Goal: Find specific page/section: Find specific page/section

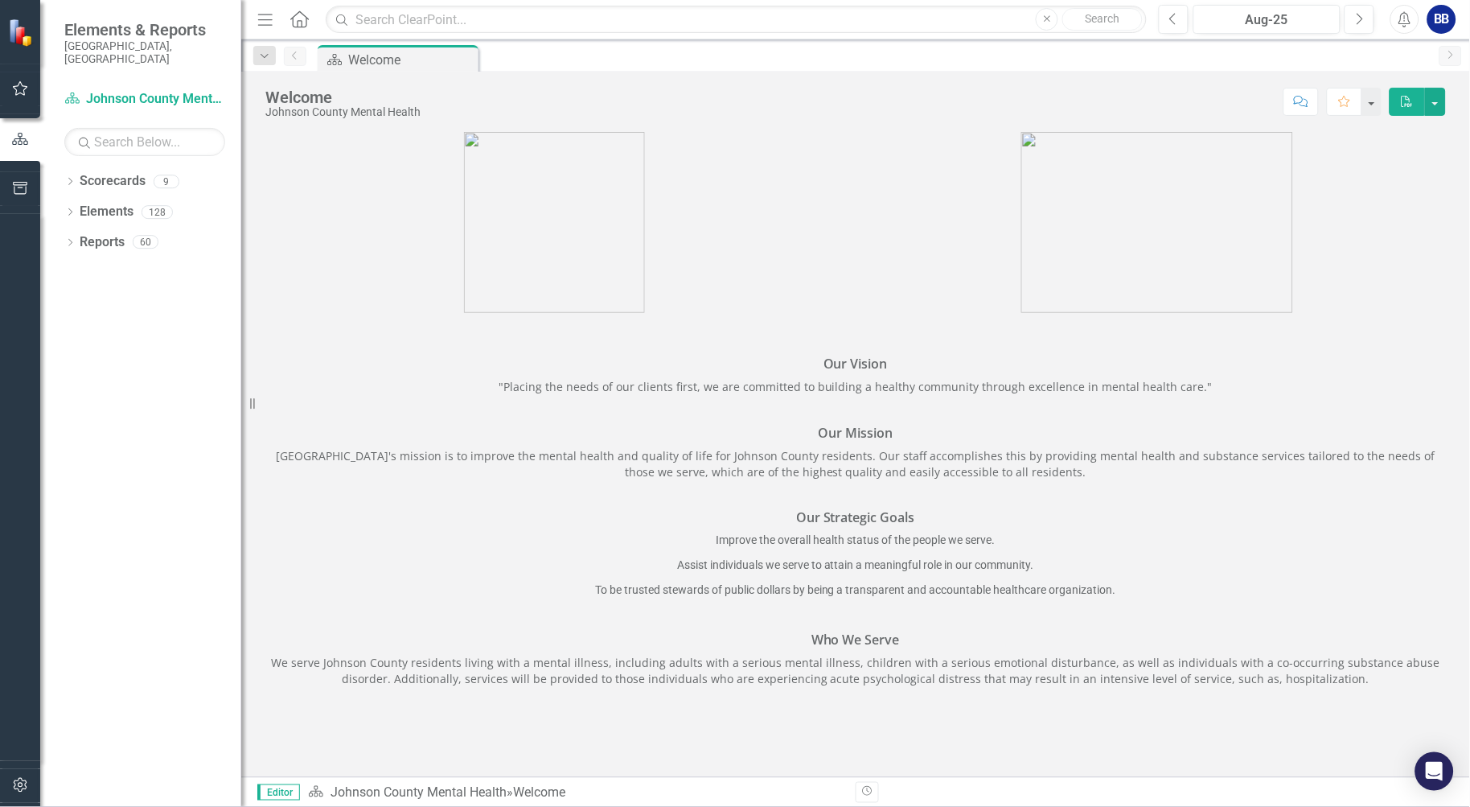
click at [71, 179] on icon "Dropdown" at bounding box center [69, 183] width 11 height 9
click at [78, 207] on icon "Dropdown" at bounding box center [78, 212] width 12 height 10
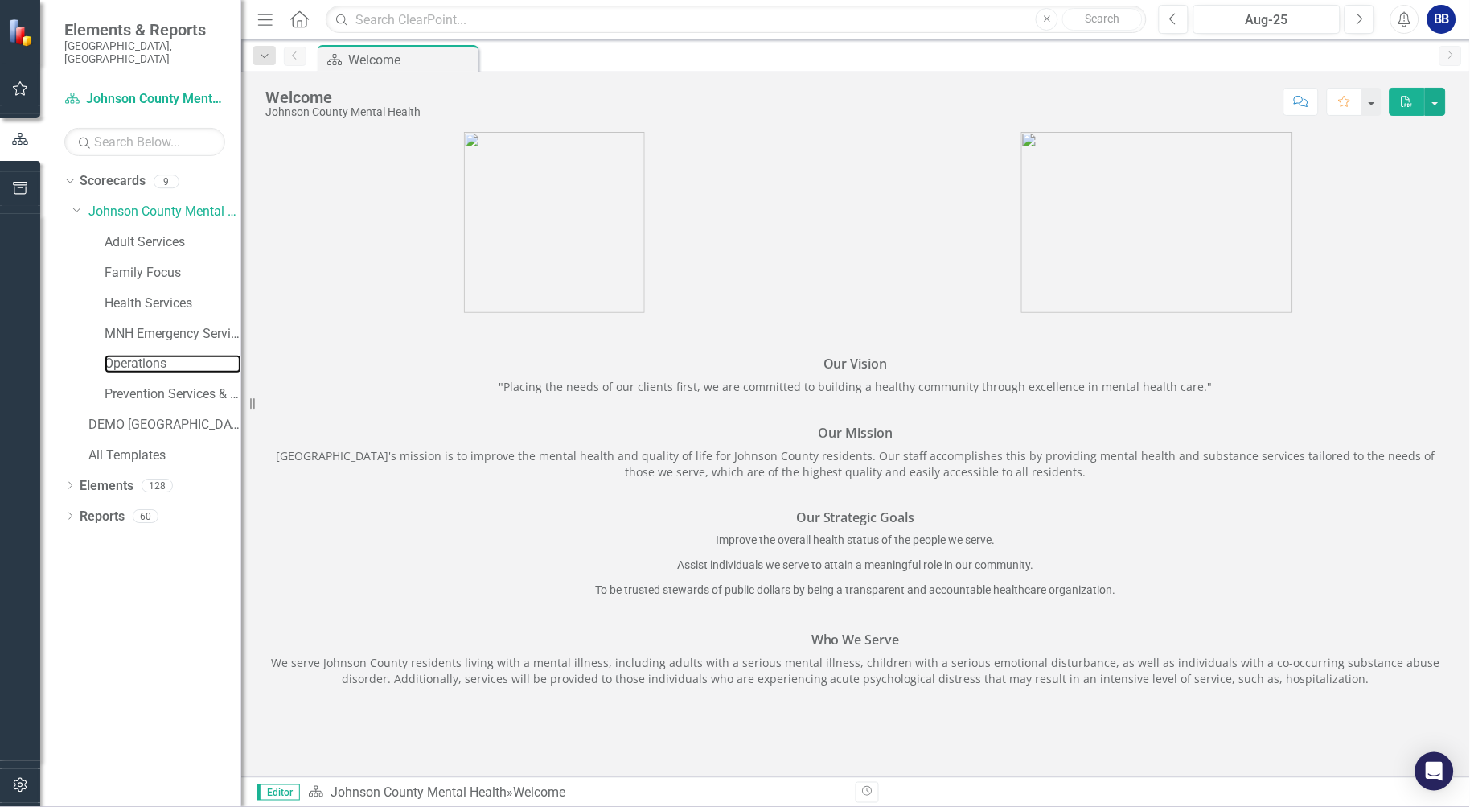
click at [149, 355] on link "Operations" at bounding box center [173, 364] width 137 height 19
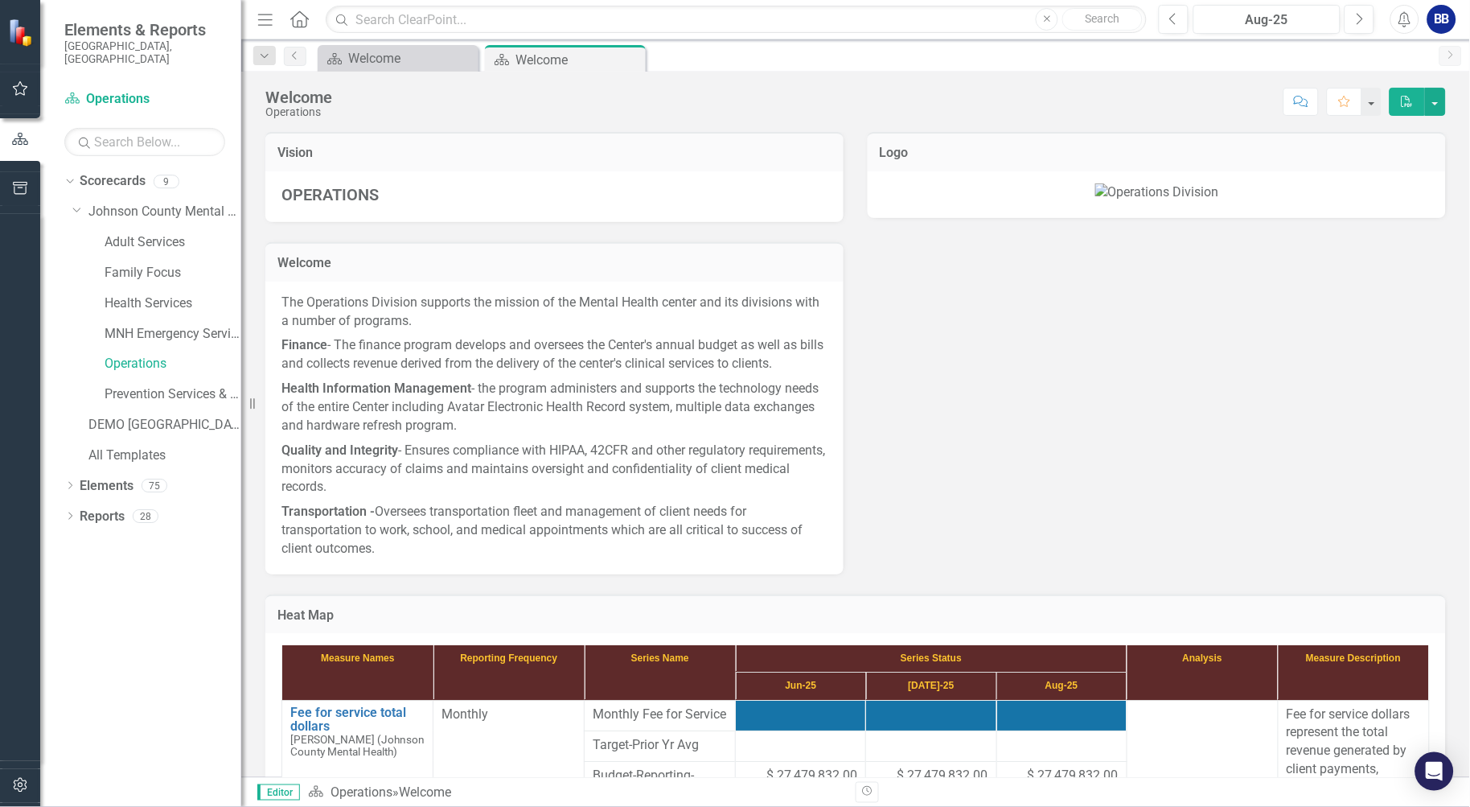
click at [68, 513] on icon "Dropdown" at bounding box center [69, 517] width 11 height 9
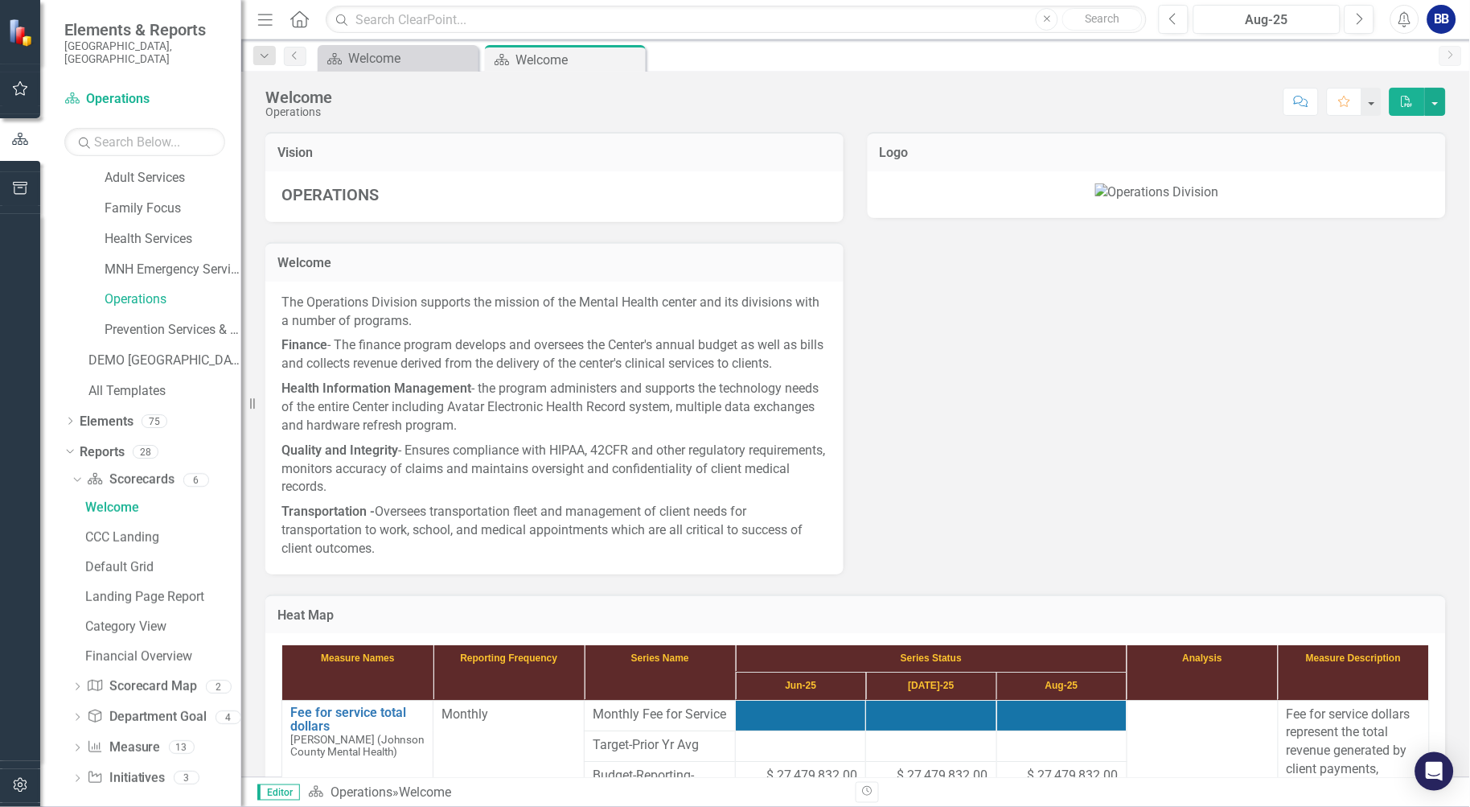
click at [74, 745] on icon "Dropdown" at bounding box center [77, 749] width 11 height 9
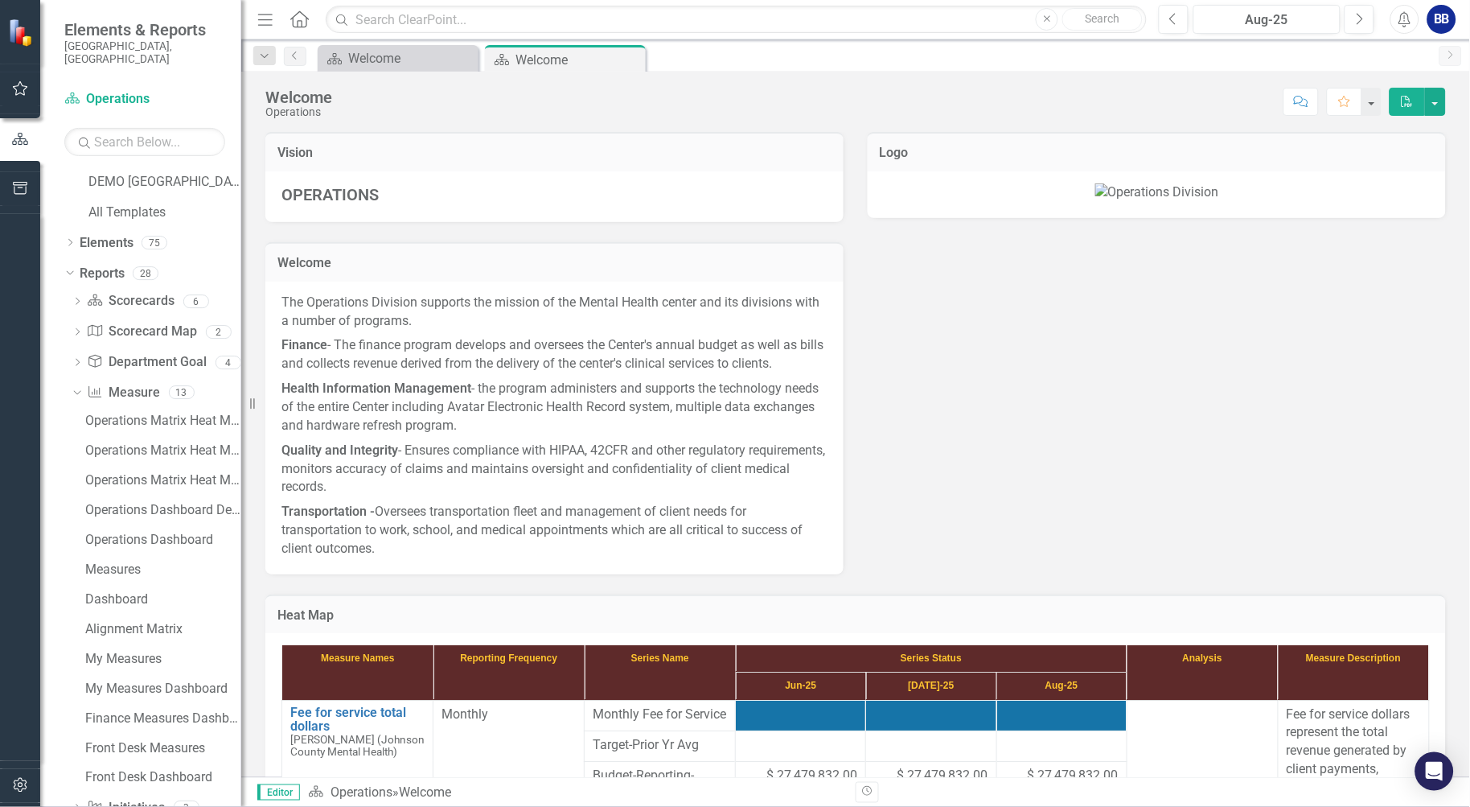
scroll to position [272, 0]
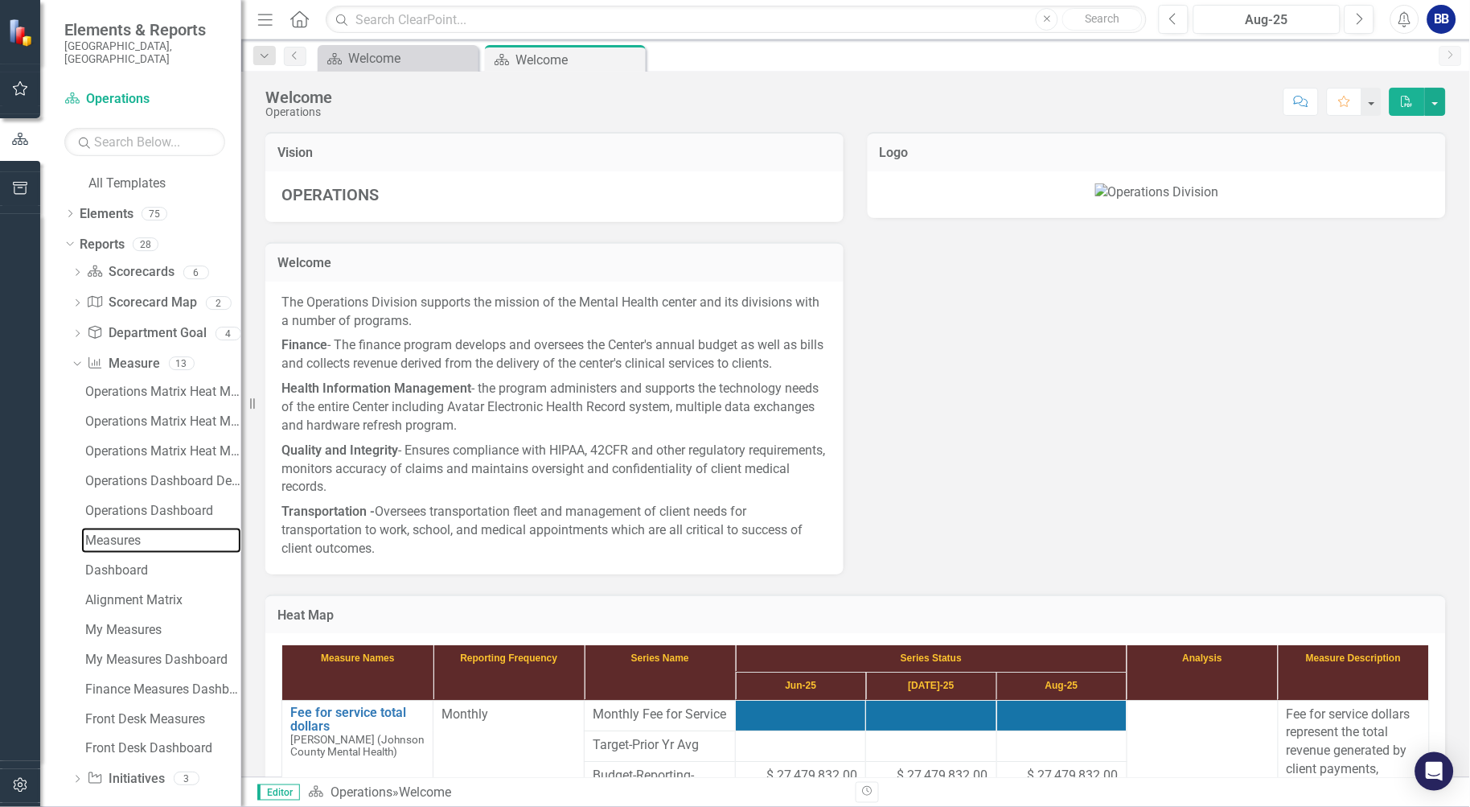
click at [109, 533] on div "Measures" at bounding box center [163, 540] width 156 height 14
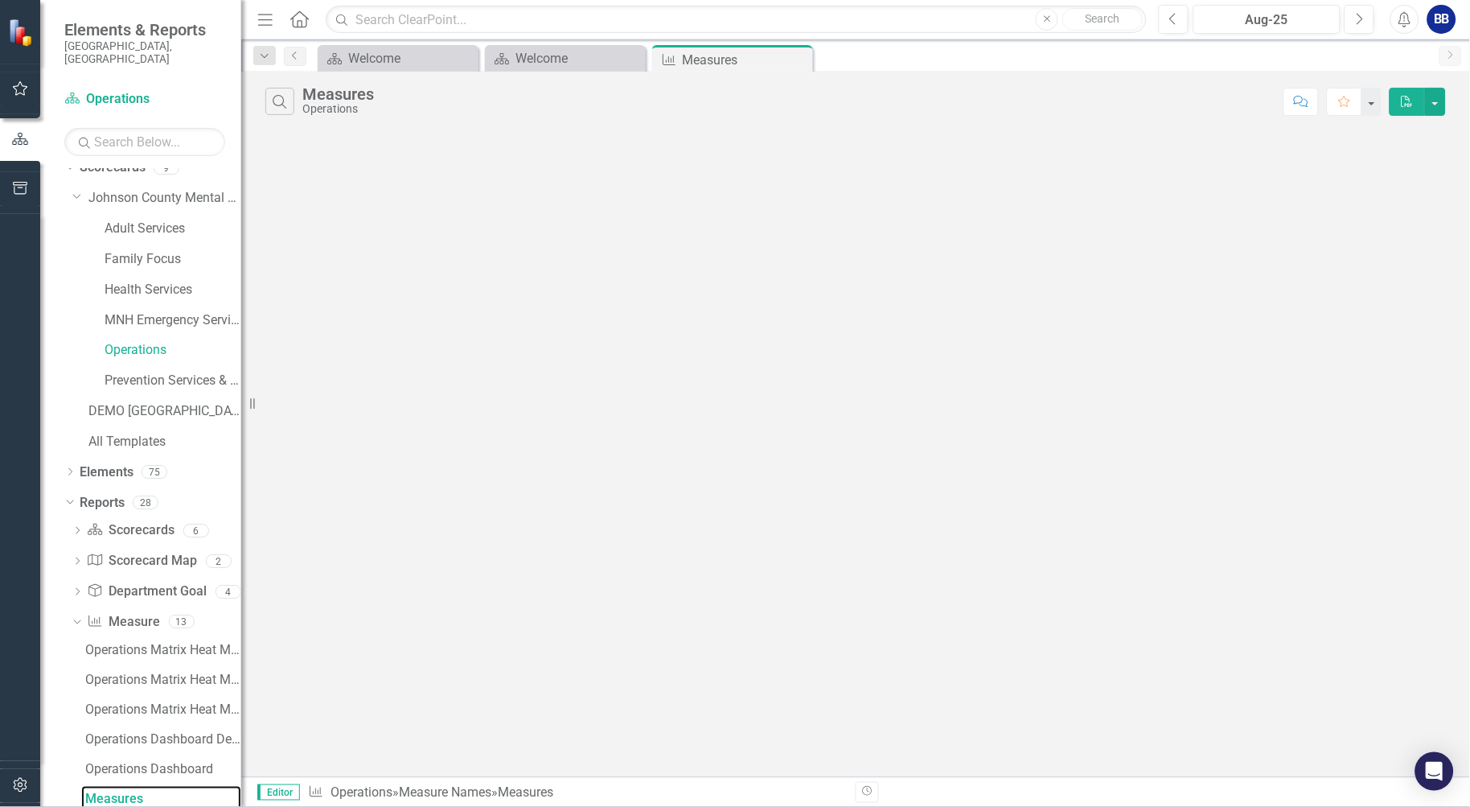
scroll to position [5, 0]
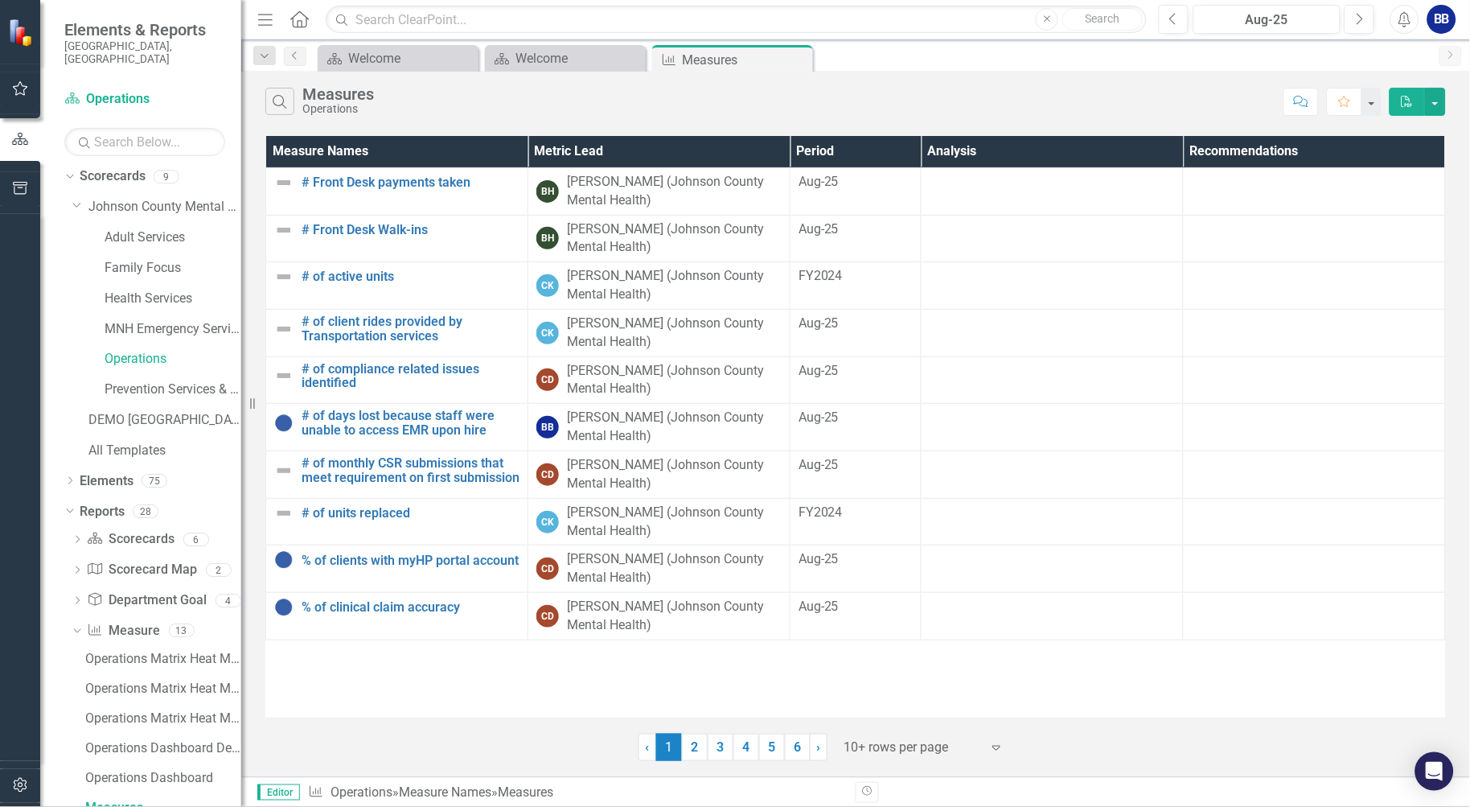
click at [78, 537] on icon "Dropdown" at bounding box center [77, 541] width 11 height 9
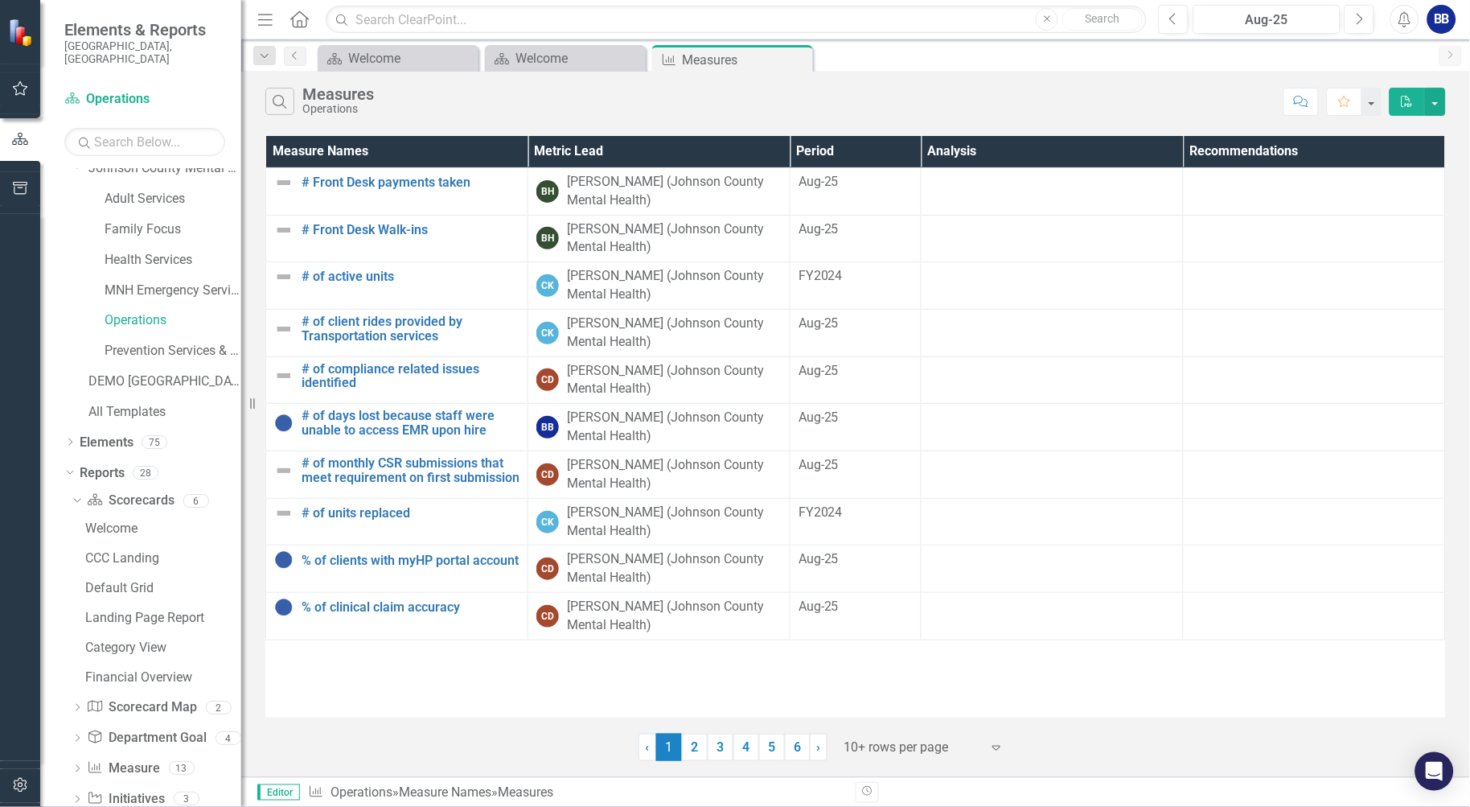
scroll to position [64, 0]
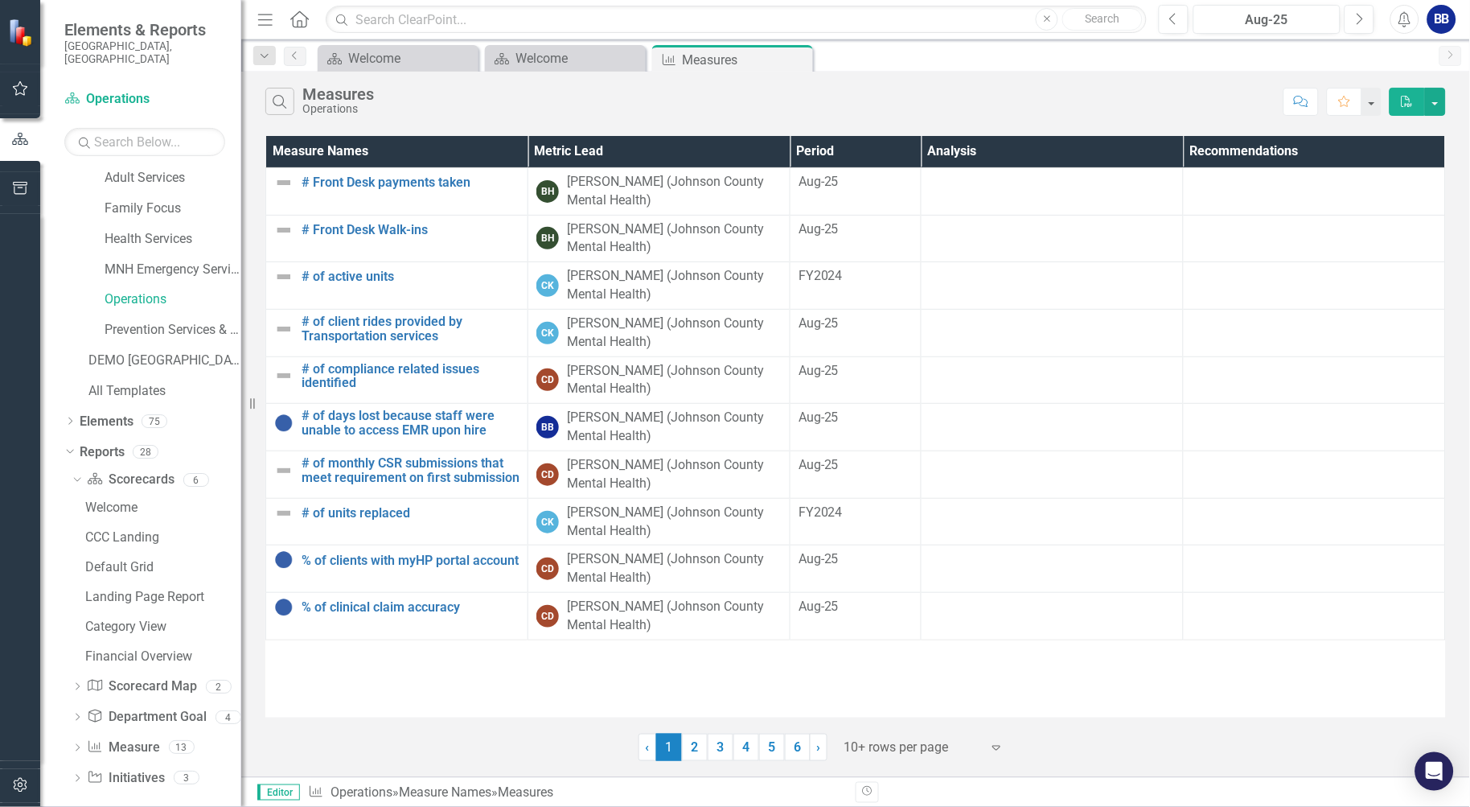
click at [76, 683] on icon at bounding box center [78, 686] width 4 height 7
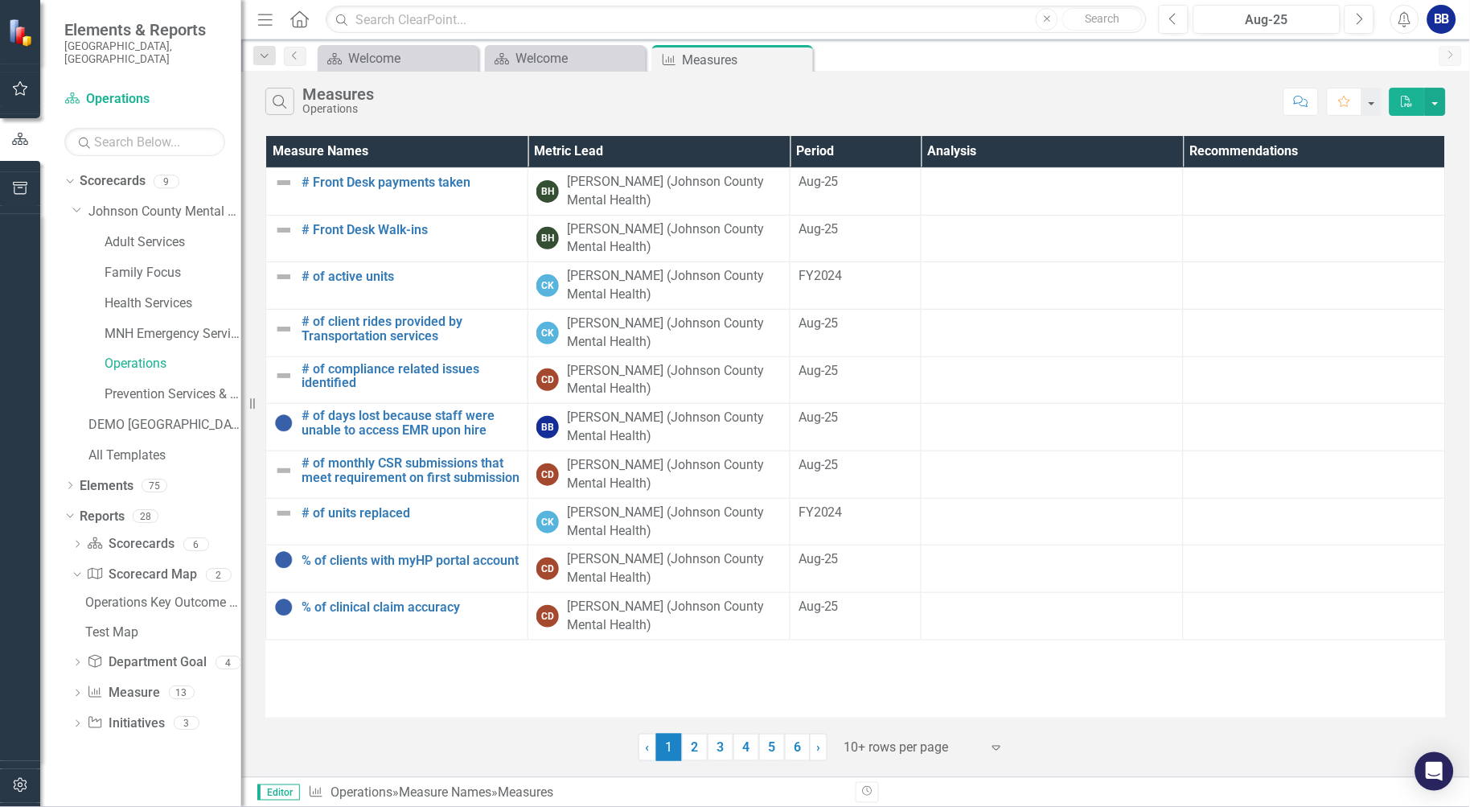
scroll to position [0, 0]
click at [76, 203] on icon "Dropdown" at bounding box center [77, 209] width 10 height 12
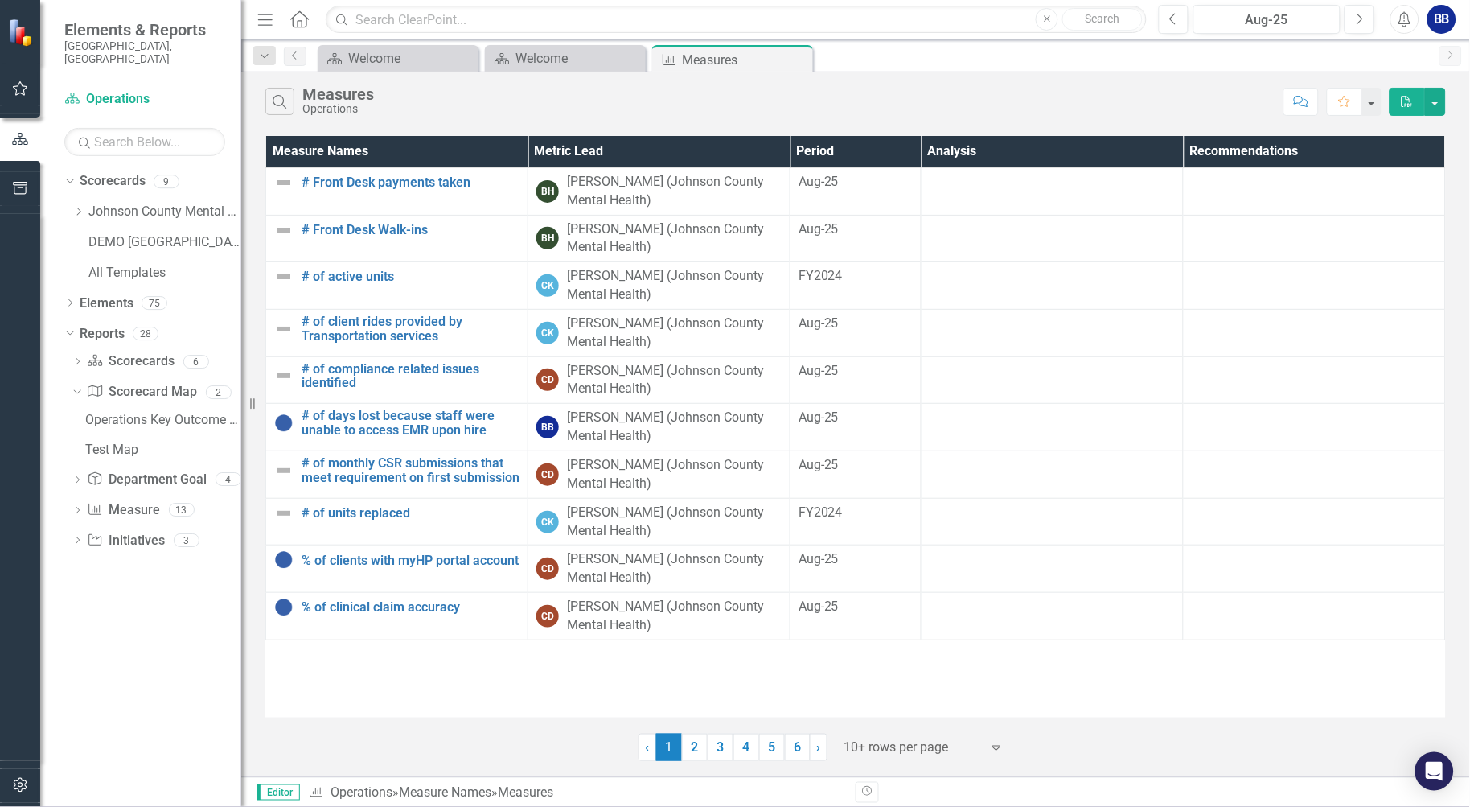
click at [76, 359] on icon "Dropdown" at bounding box center [77, 363] width 11 height 9
click at [76, 356] on icon "Dropdown" at bounding box center [75, 361] width 9 height 11
click at [75, 450] on icon "Dropdown" at bounding box center [77, 454] width 11 height 9
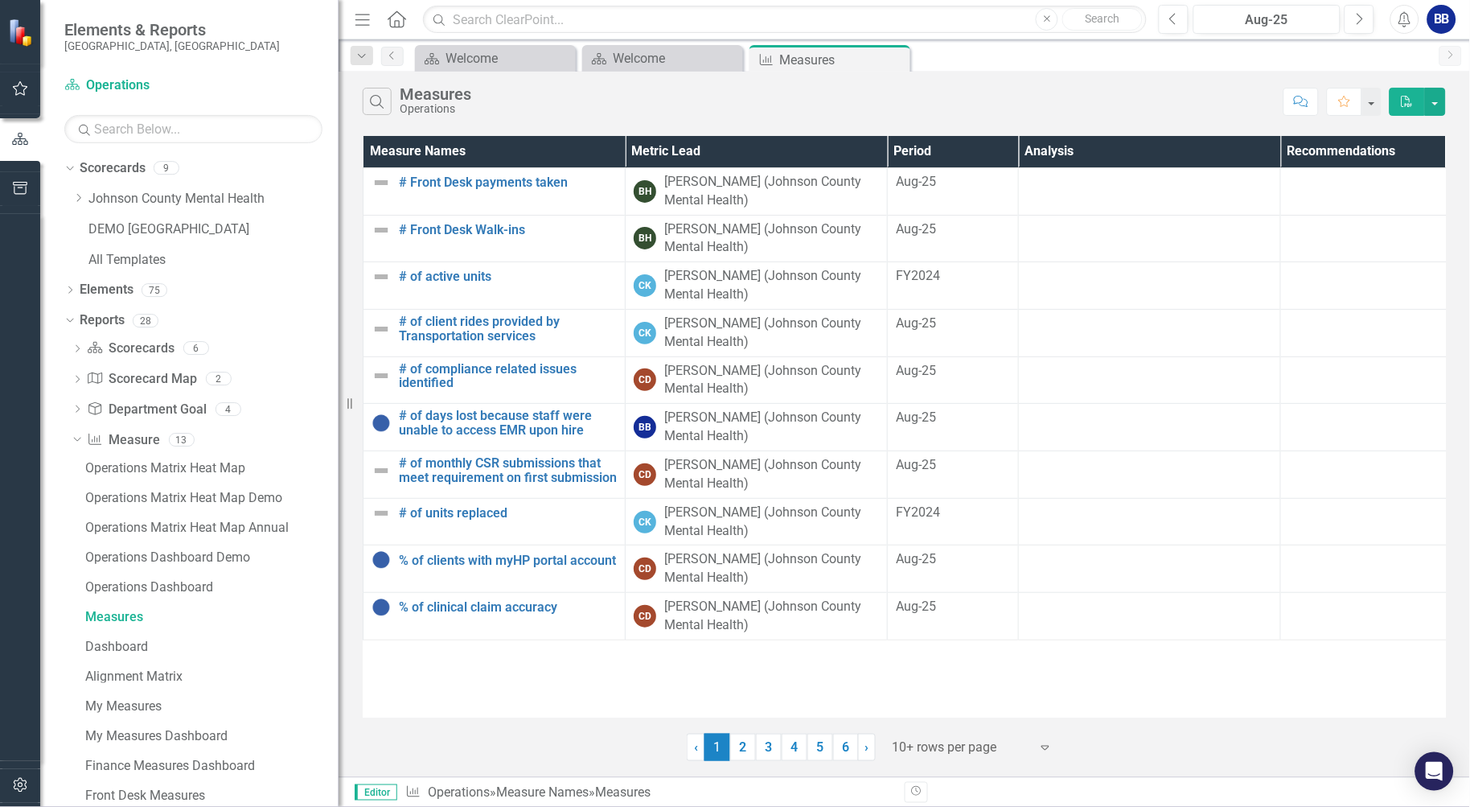
drag, startPoint x: 245, startPoint y: 454, endPoint x: 338, endPoint y: 459, distance: 92.6
click at [339, 459] on div "Resize" at bounding box center [345, 403] width 13 height 807
click at [114, 86] on link "Scorecard Operations" at bounding box center [164, 85] width 201 height 19
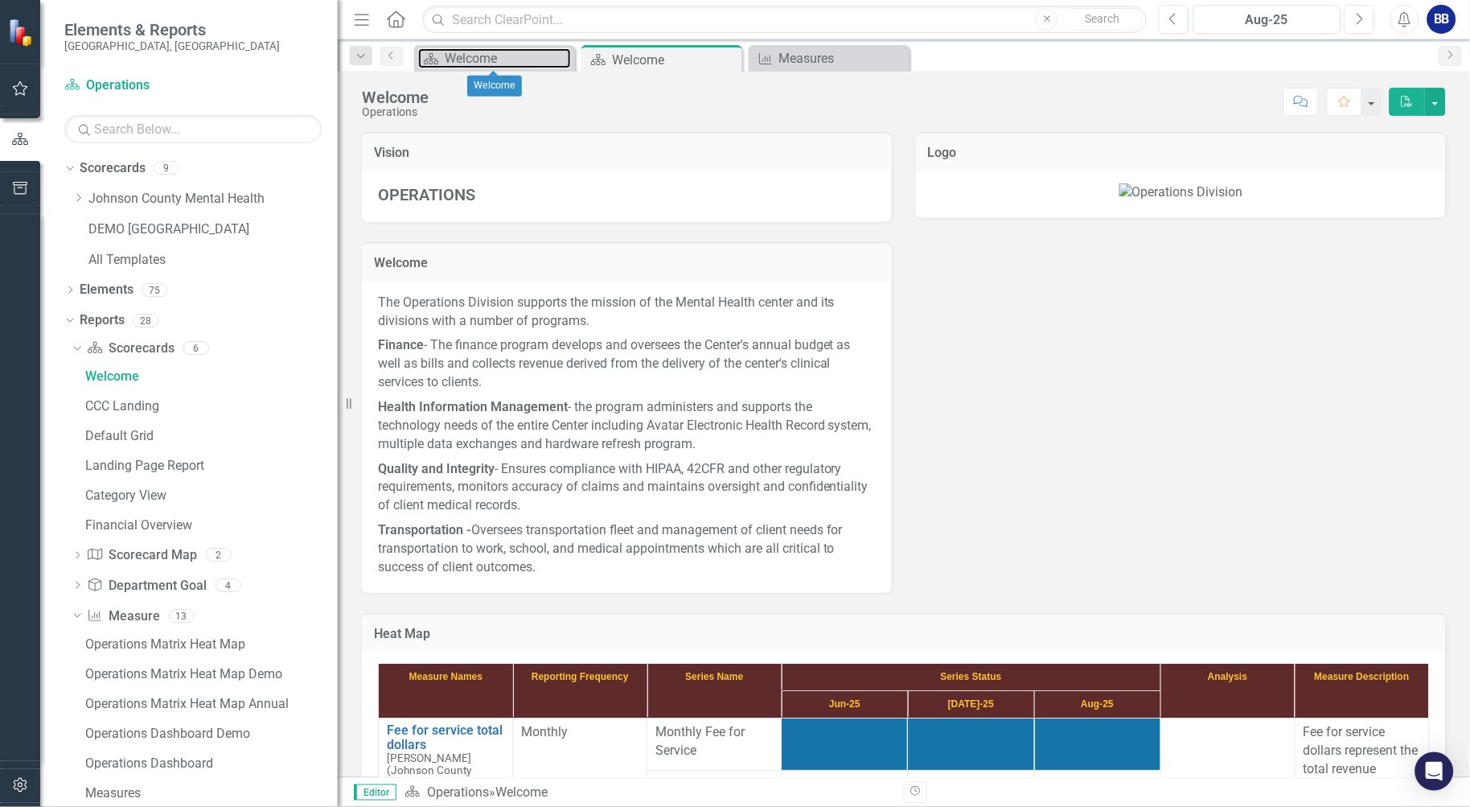
click at [492, 58] on div "Welcome" at bounding box center [508, 58] width 126 height 20
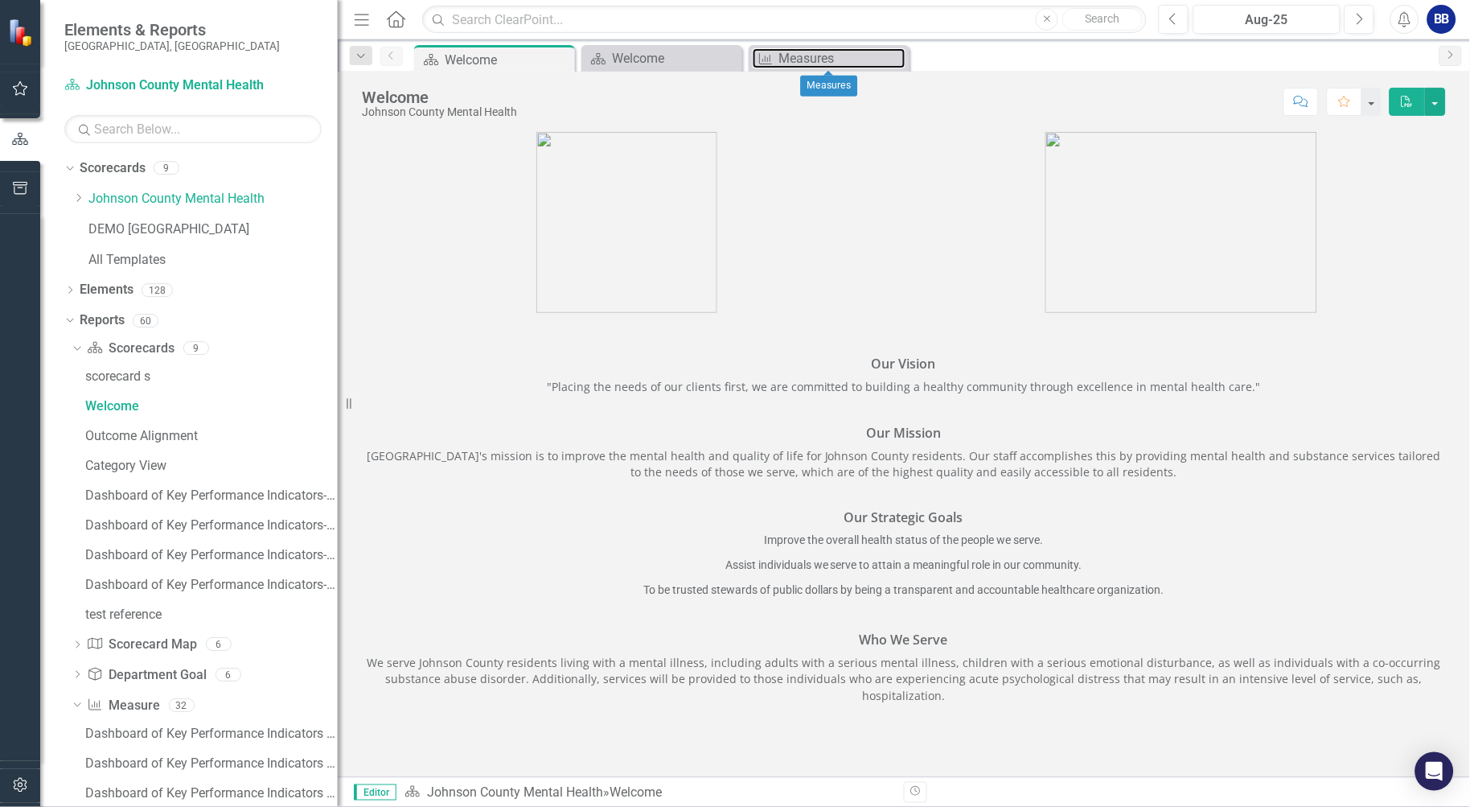
click at [801, 56] on div "Measures" at bounding box center [842, 58] width 126 height 20
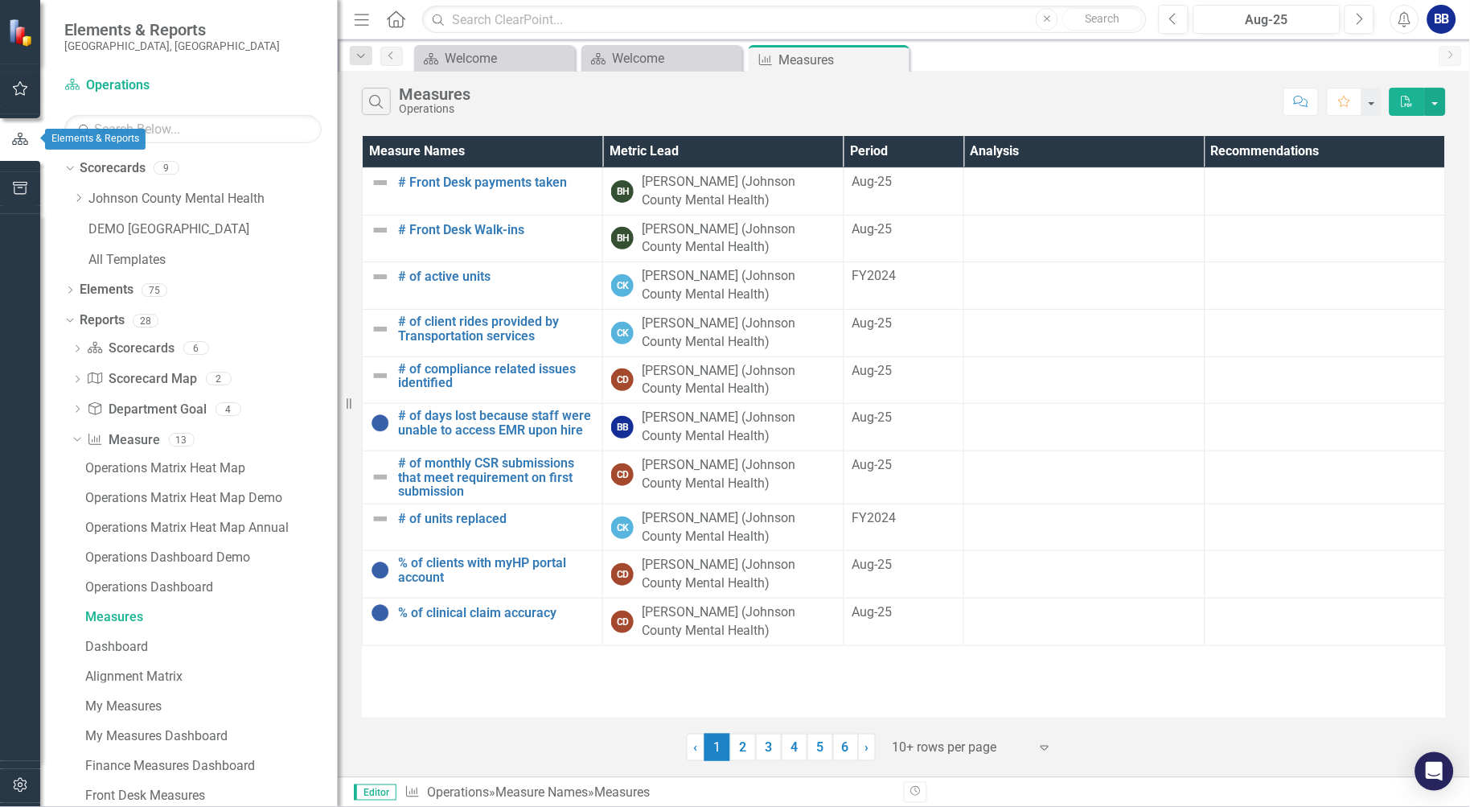
click at [19, 134] on icon "button" at bounding box center [20, 139] width 18 height 14
click at [18, 89] on icon "button" at bounding box center [20, 88] width 17 height 13
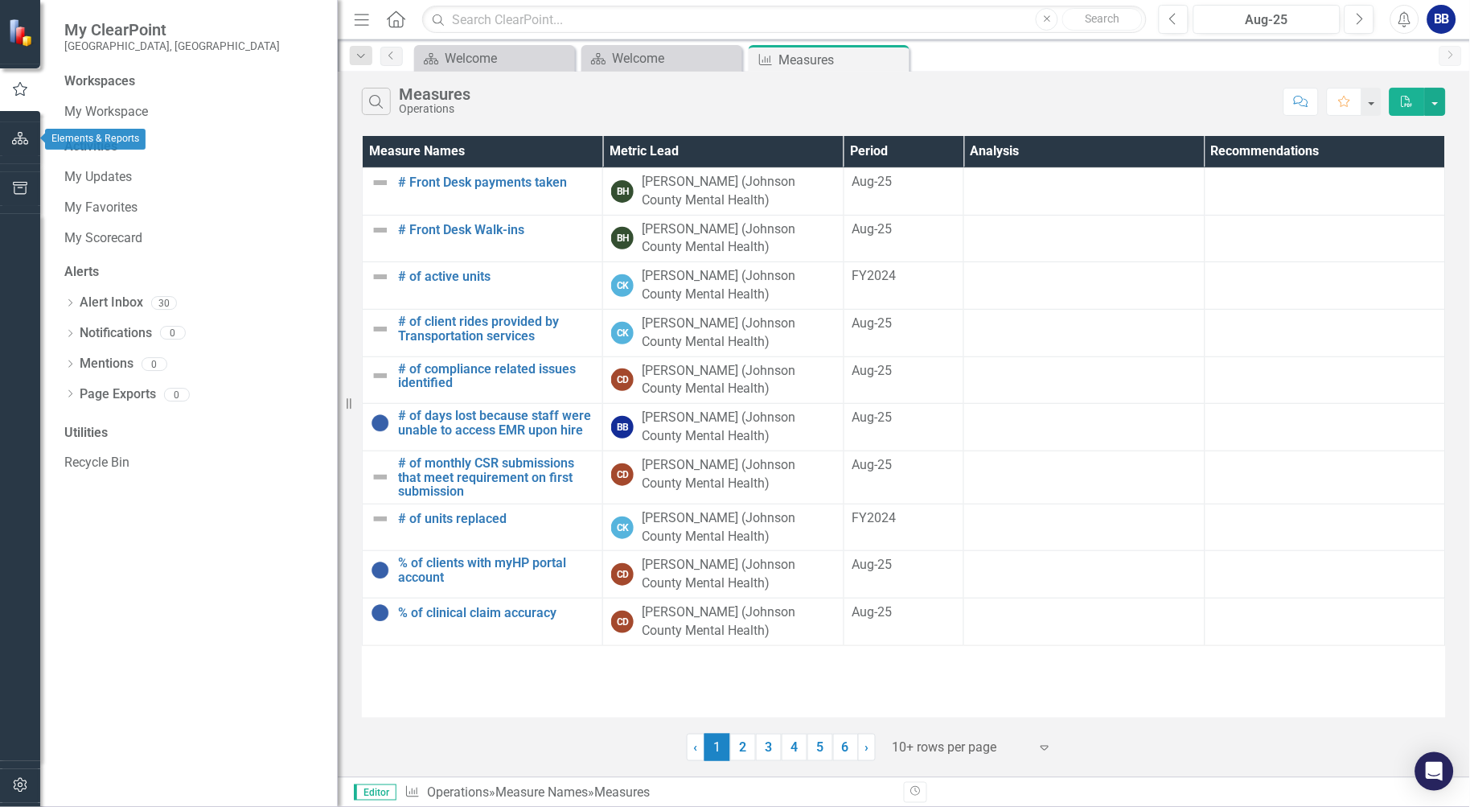
click at [19, 138] on icon "button" at bounding box center [20, 138] width 17 height 13
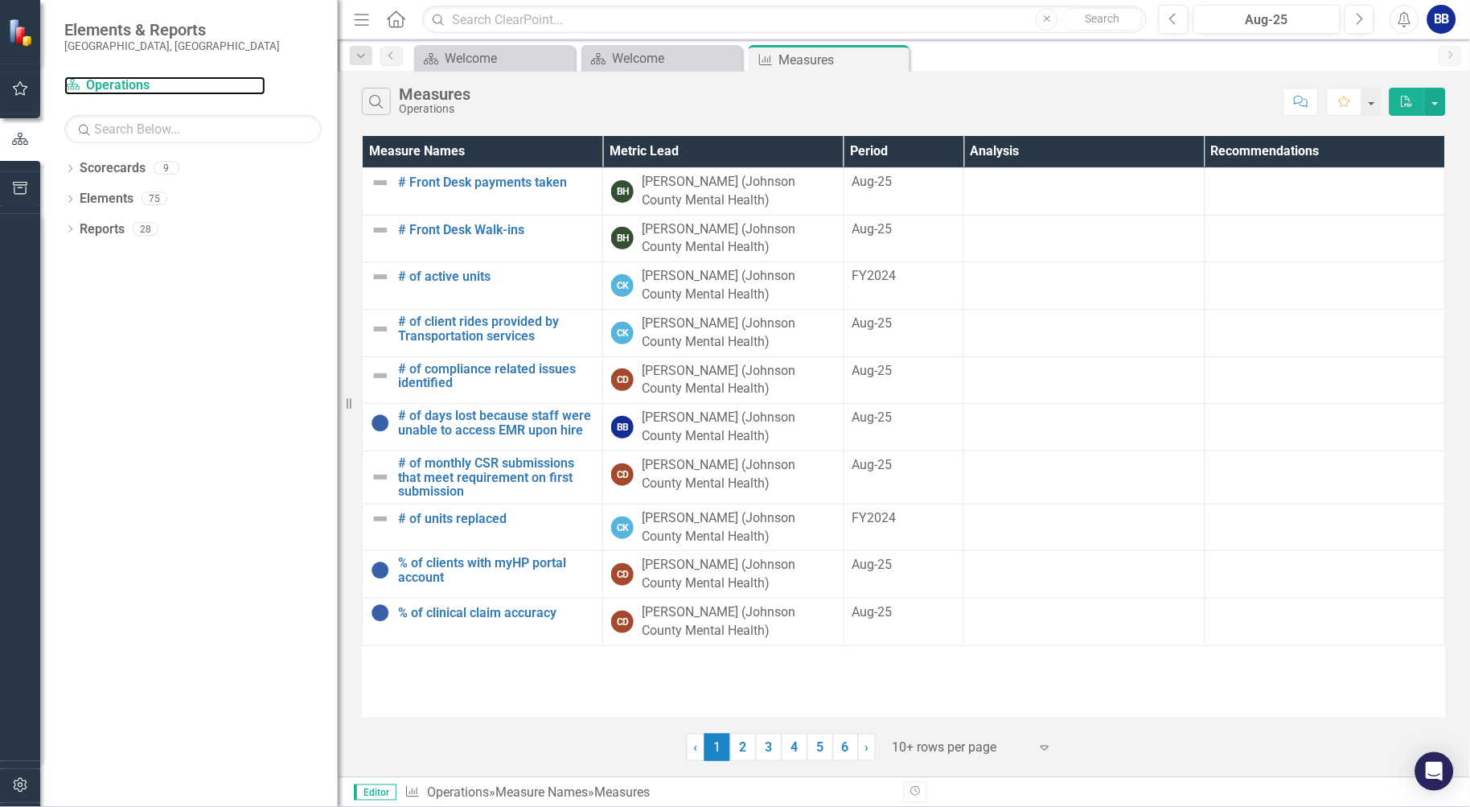
click at [109, 84] on link "Scorecard Operations" at bounding box center [164, 85] width 201 height 19
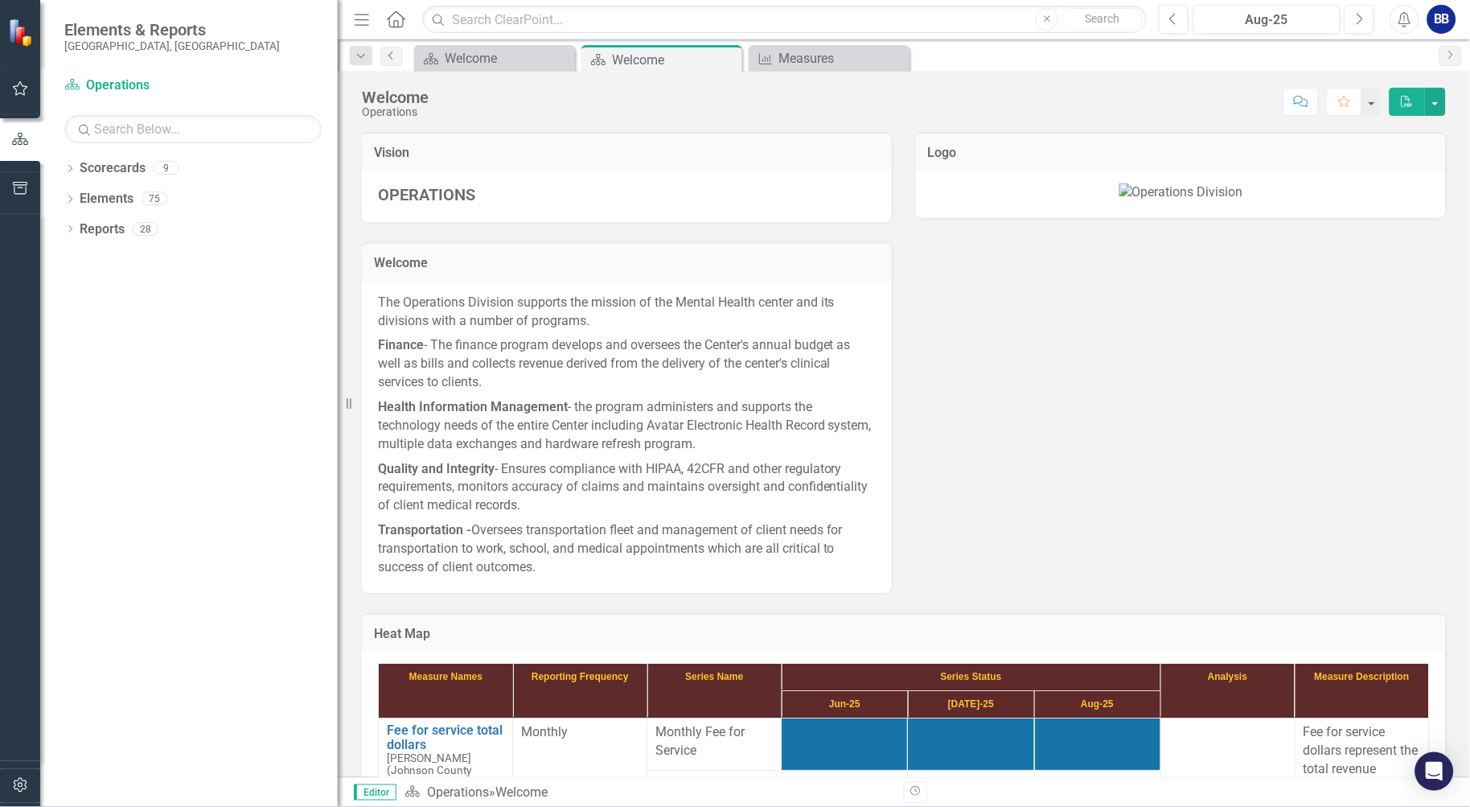
click at [389, 57] on icon "Previous" at bounding box center [391, 56] width 13 height 10
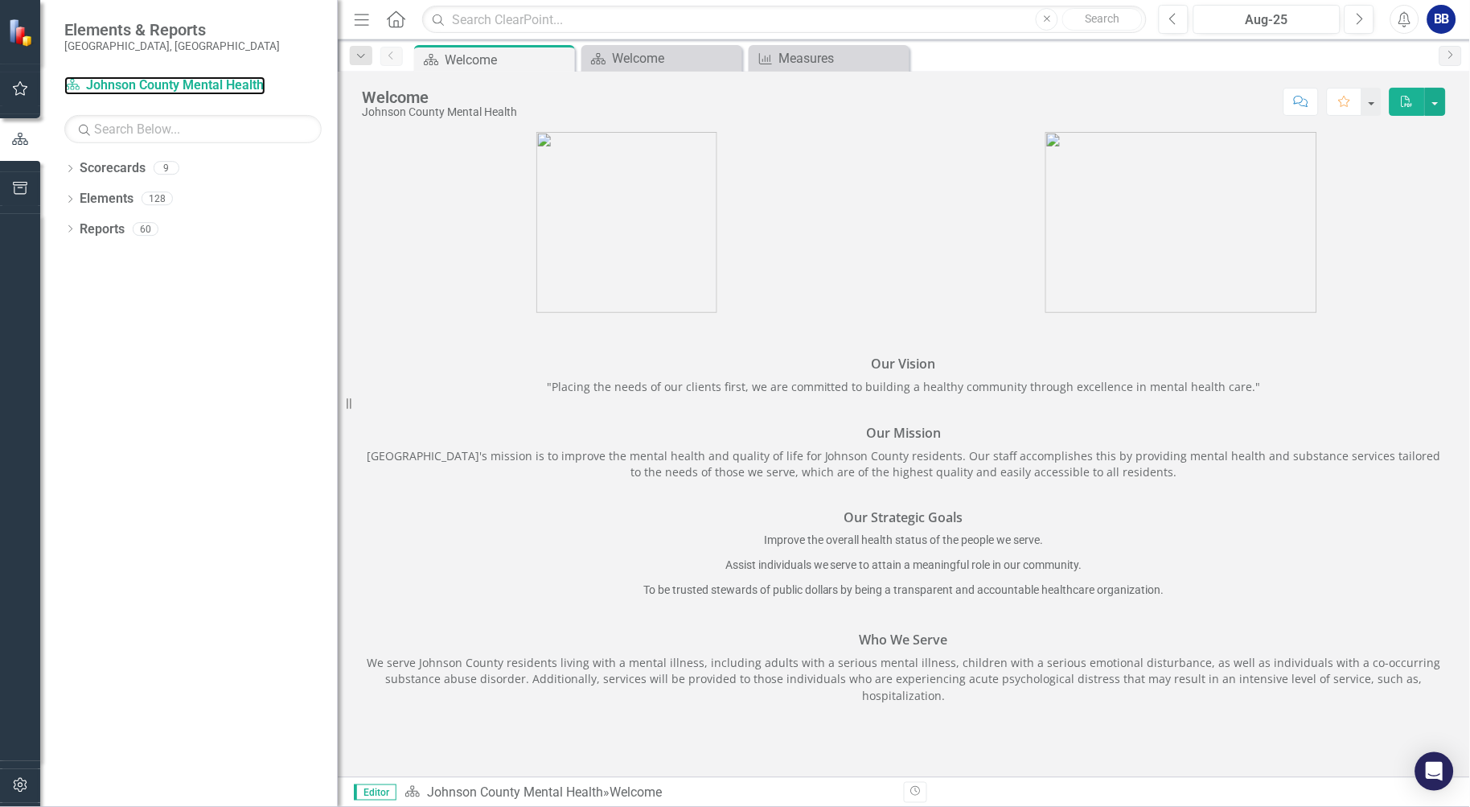
click at [205, 83] on link "Scorecard Johnson County Mental Health" at bounding box center [164, 85] width 201 height 19
click at [816, 58] on div "Measures" at bounding box center [842, 58] width 126 height 20
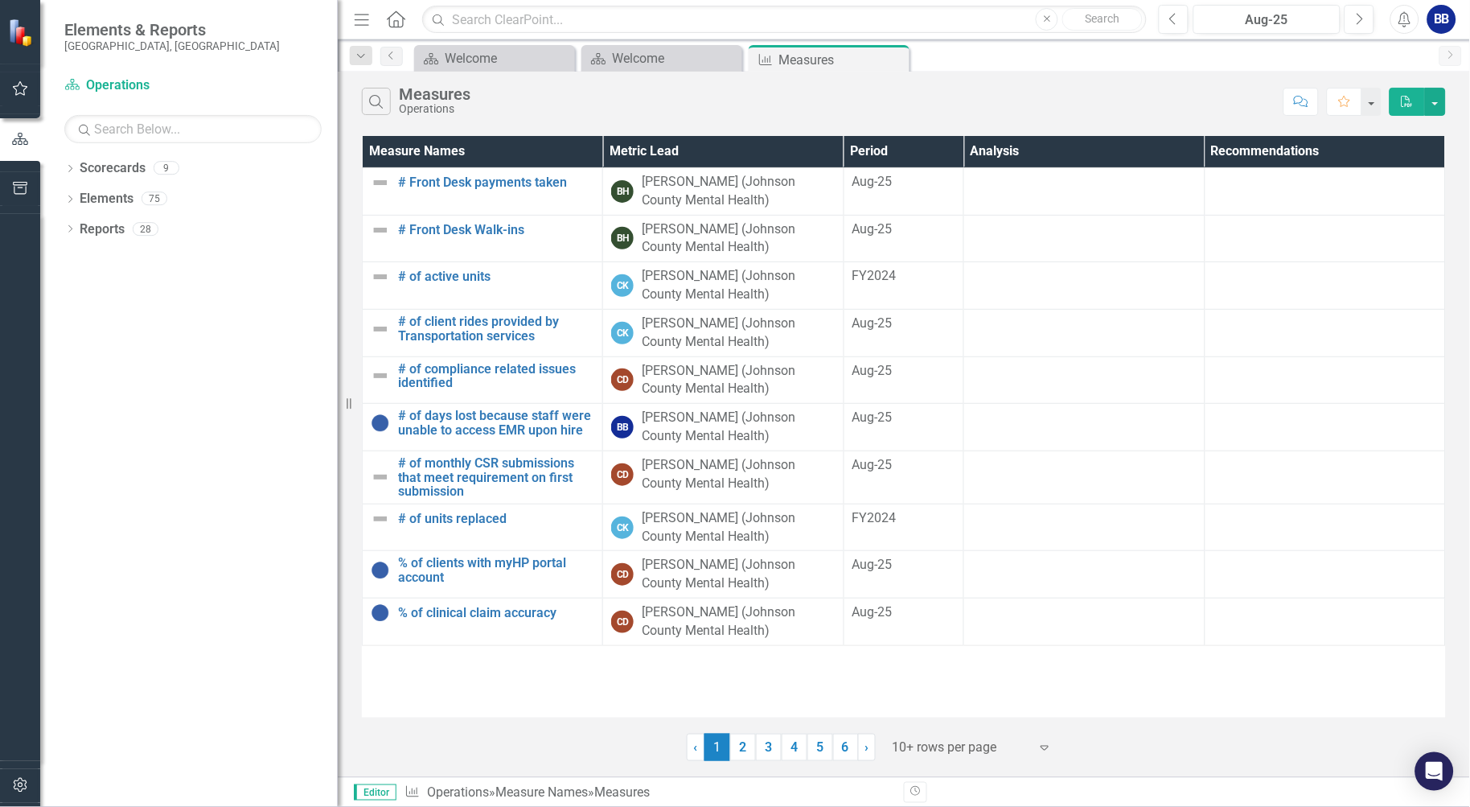
click at [743, 751] on link "2" at bounding box center [743, 747] width 26 height 27
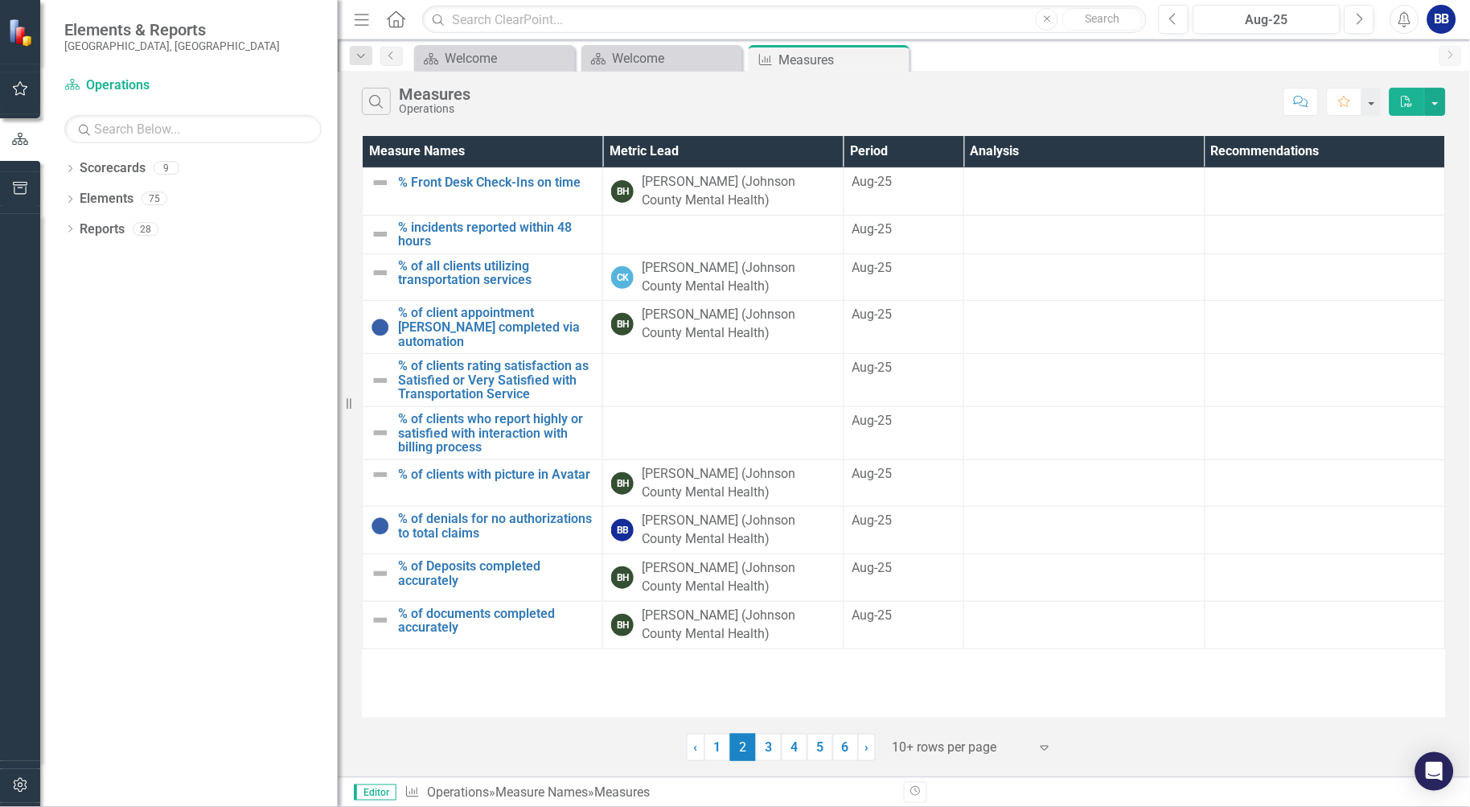
click at [768, 754] on link "3" at bounding box center [769, 747] width 26 height 27
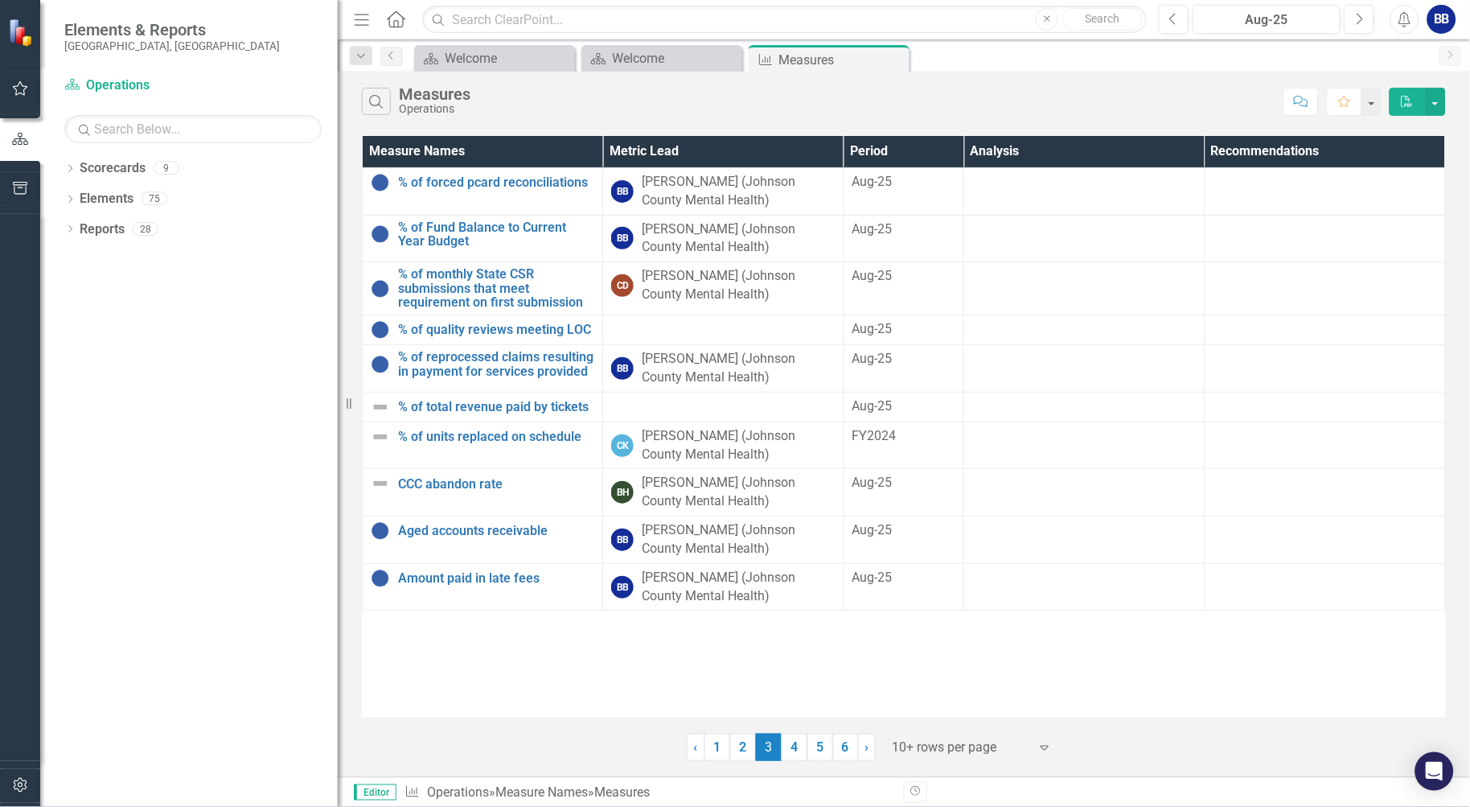
click at [799, 746] on link "4" at bounding box center [795, 747] width 26 height 27
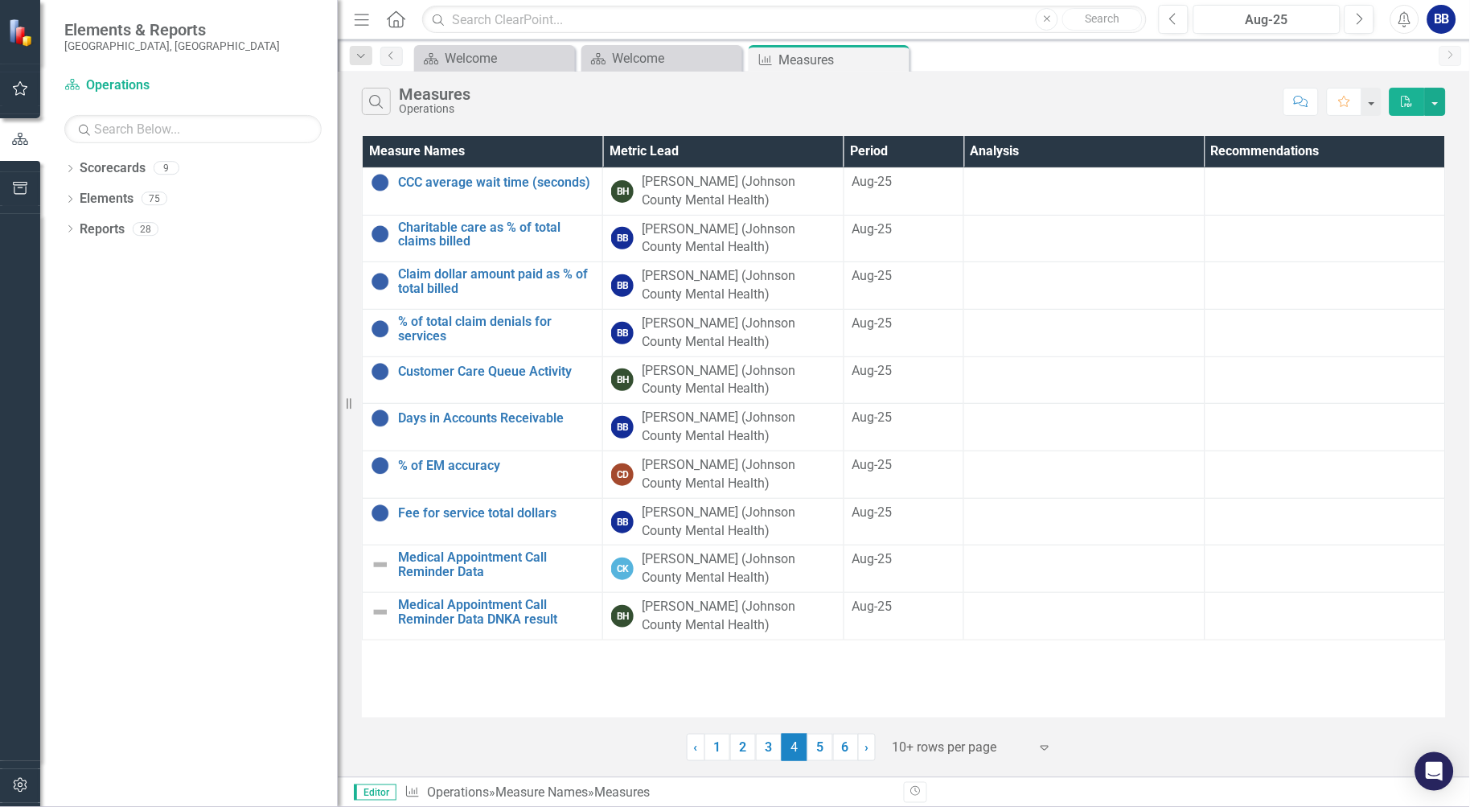
click at [816, 751] on link "5" at bounding box center [821, 747] width 26 height 27
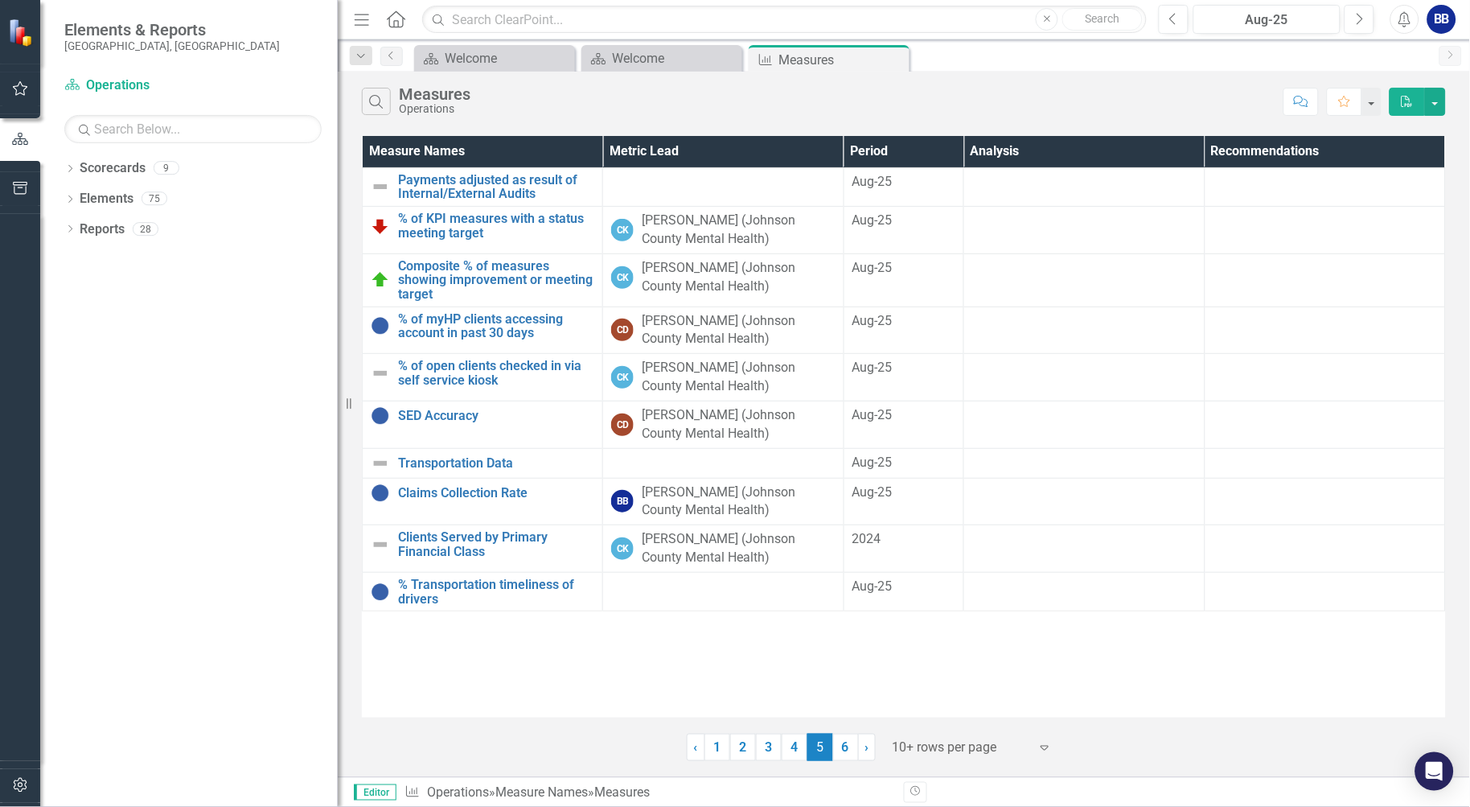
click at [845, 750] on link "6" at bounding box center [846, 747] width 26 height 27
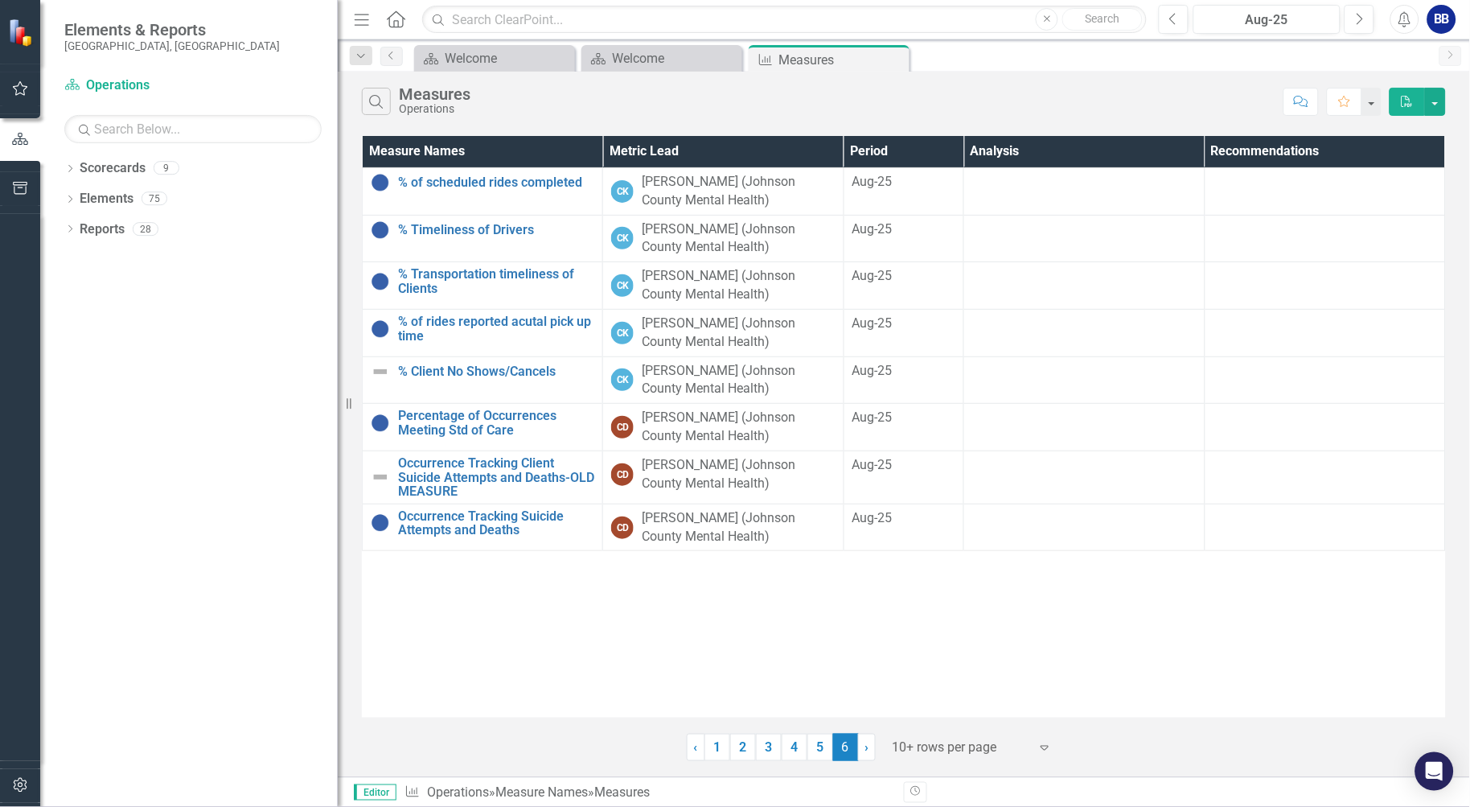
click at [867, 750] on span "›" at bounding box center [868, 746] width 4 height 15
click at [18, 90] on icon "button" at bounding box center [20, 88] width 17 height 13
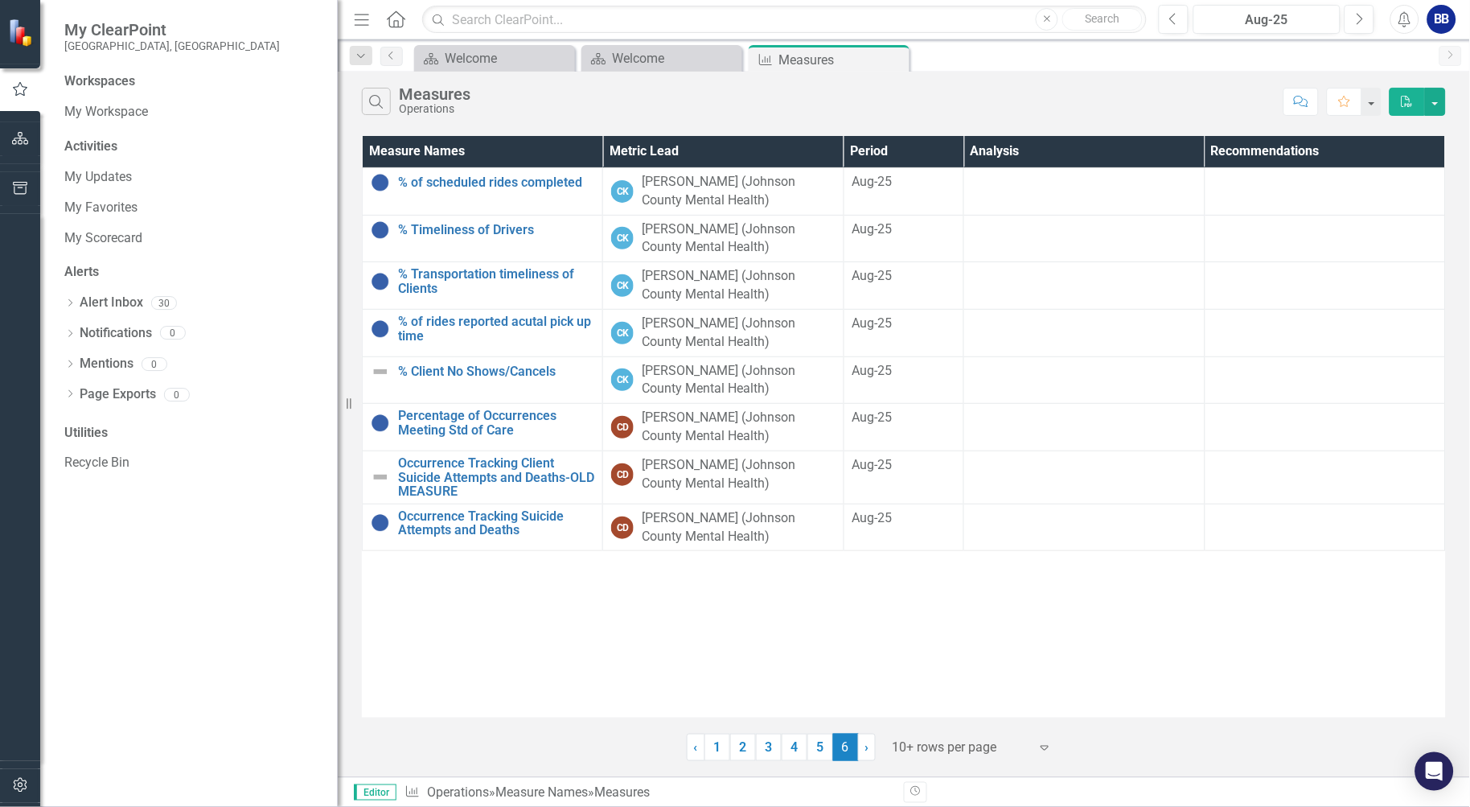
click at [19, 27] on img at bounding box center [21, 32] width 31 height 31
click at [394, 21] on icon at bounding box center [396, 18] width 19 height 17
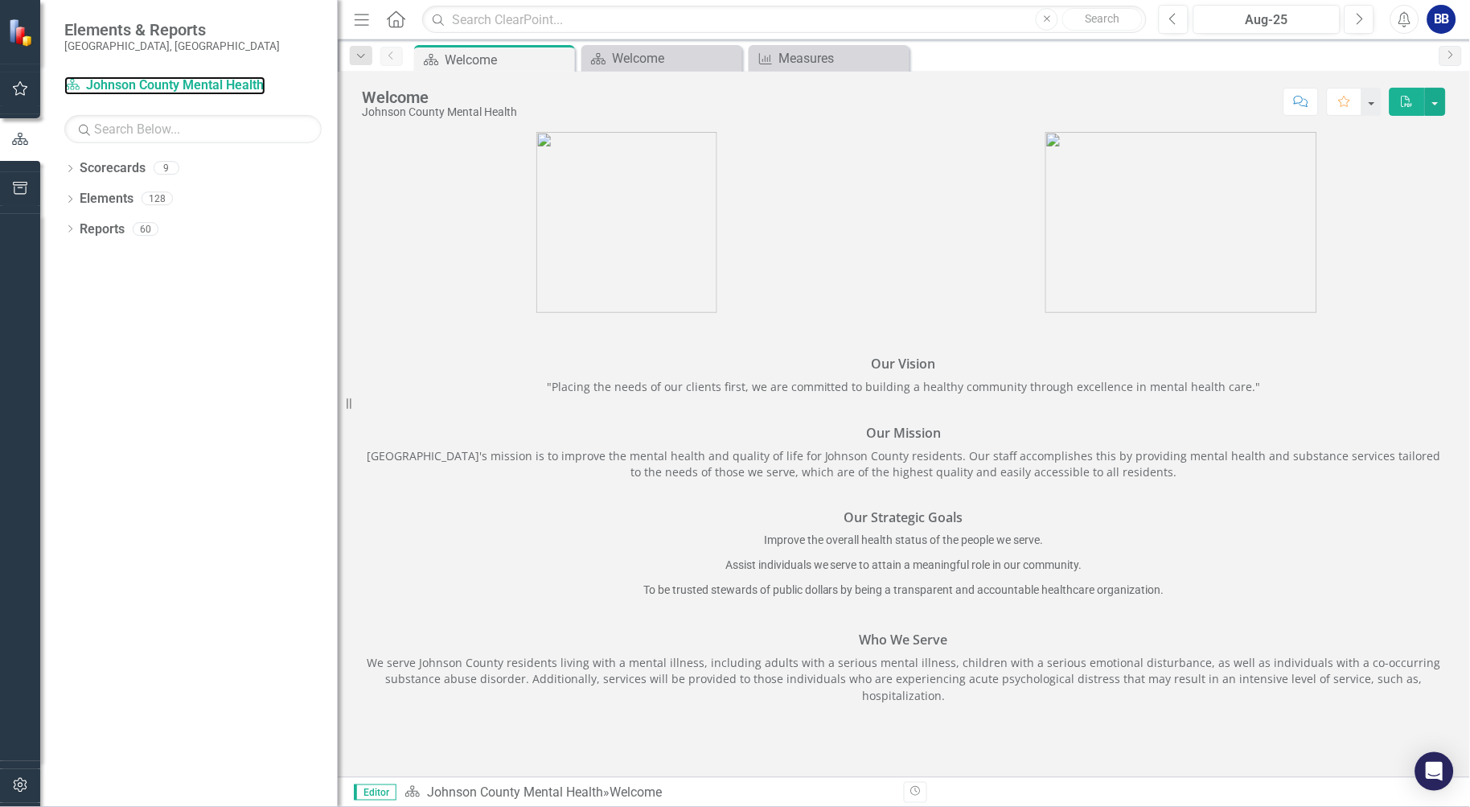
click at [165, 86] on link "Scorecard Johnson County Mental Health" at bounding box center [164, 85] width 201 height 19
click at [67, 170] on icon "Dropdown" at bounding box center [69, 170] width 11 height 9
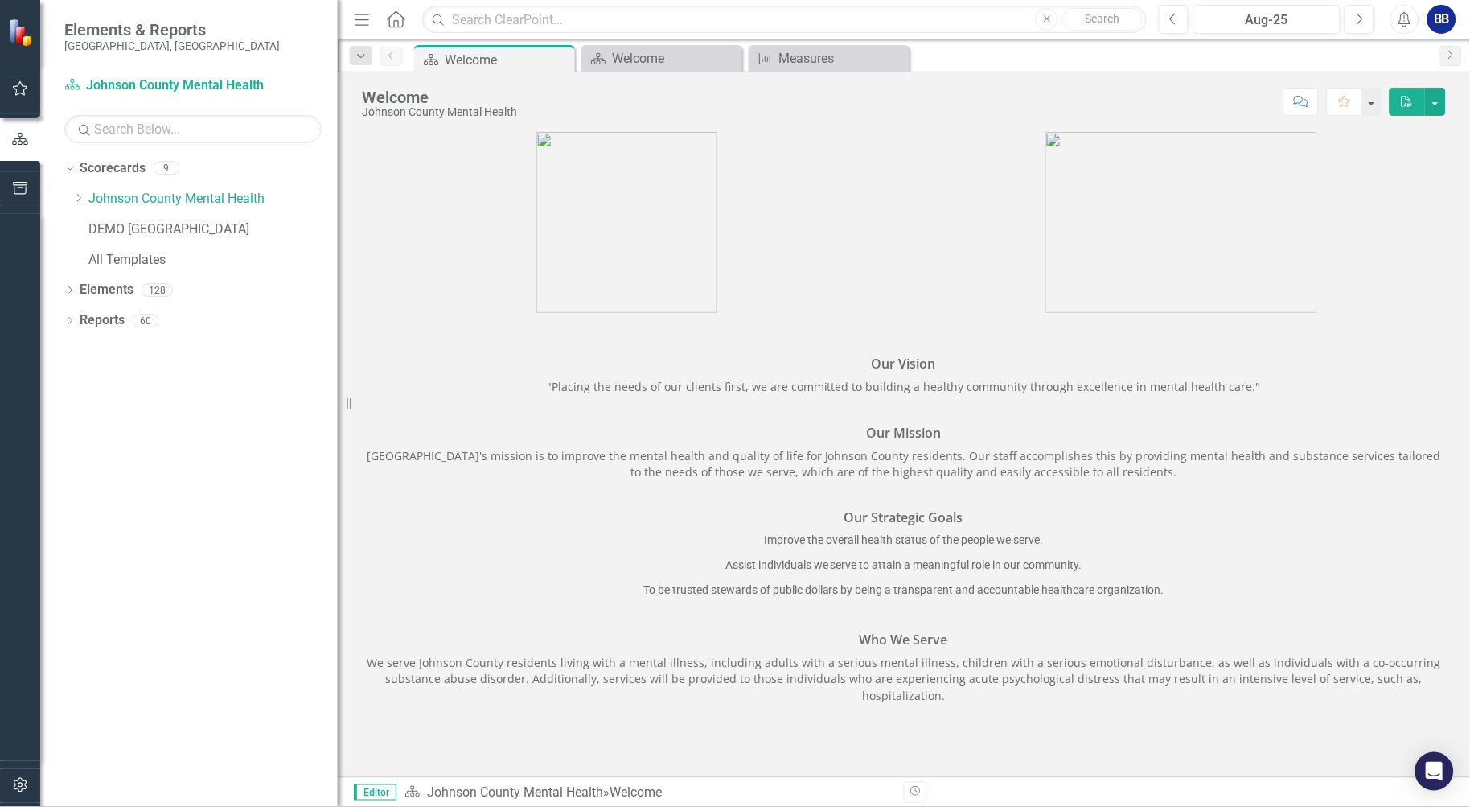
click at [79, 198] on icon "Dropdown" at bounding box center [78, 198] width 12 height 10
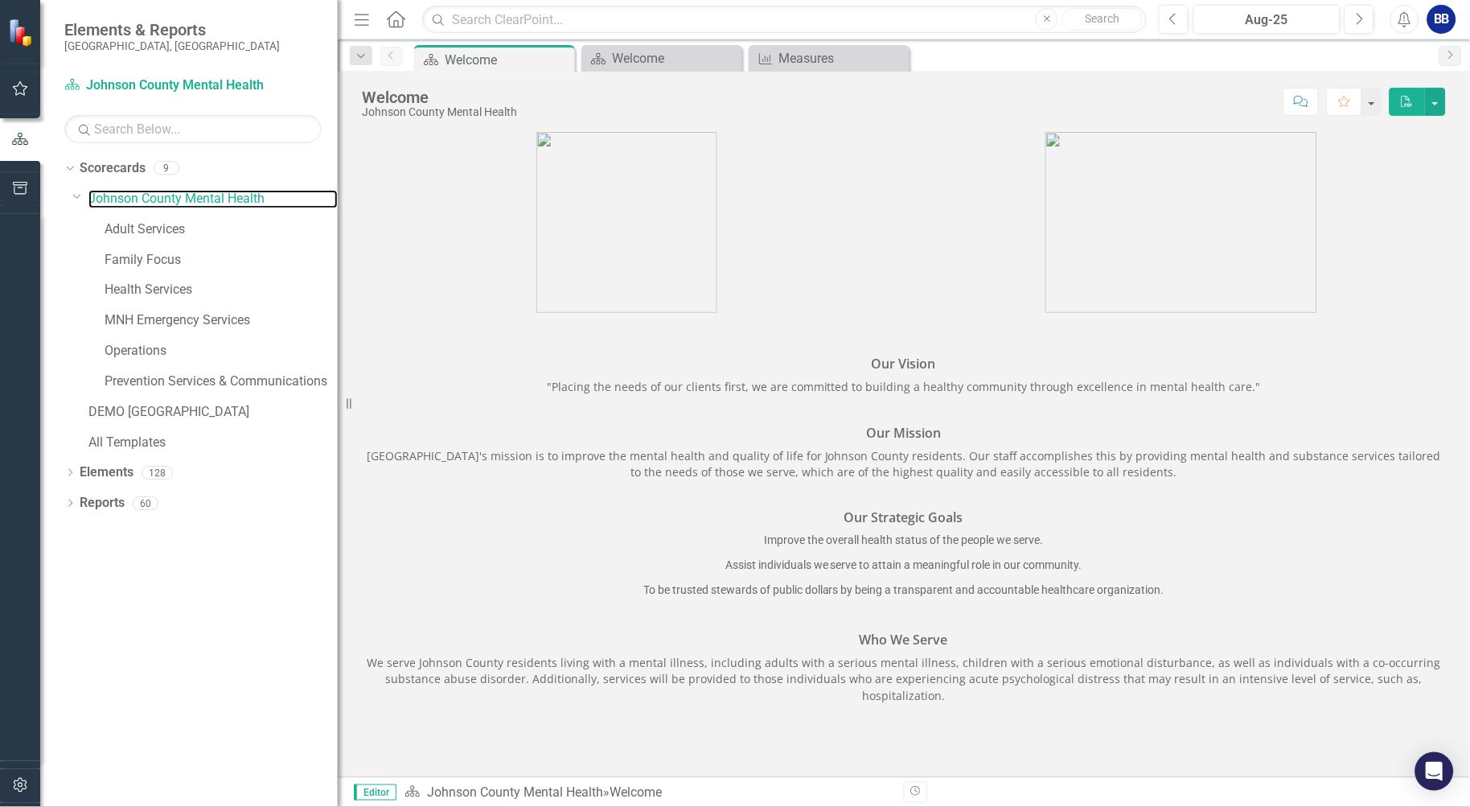
click at [228, 203] on link "Johnson County Mental Health" at bounding box center [212, 199] width 249 height 19
click at [817, 59] on div "Measures" at bounding box center [842, 58] width 126 height 20
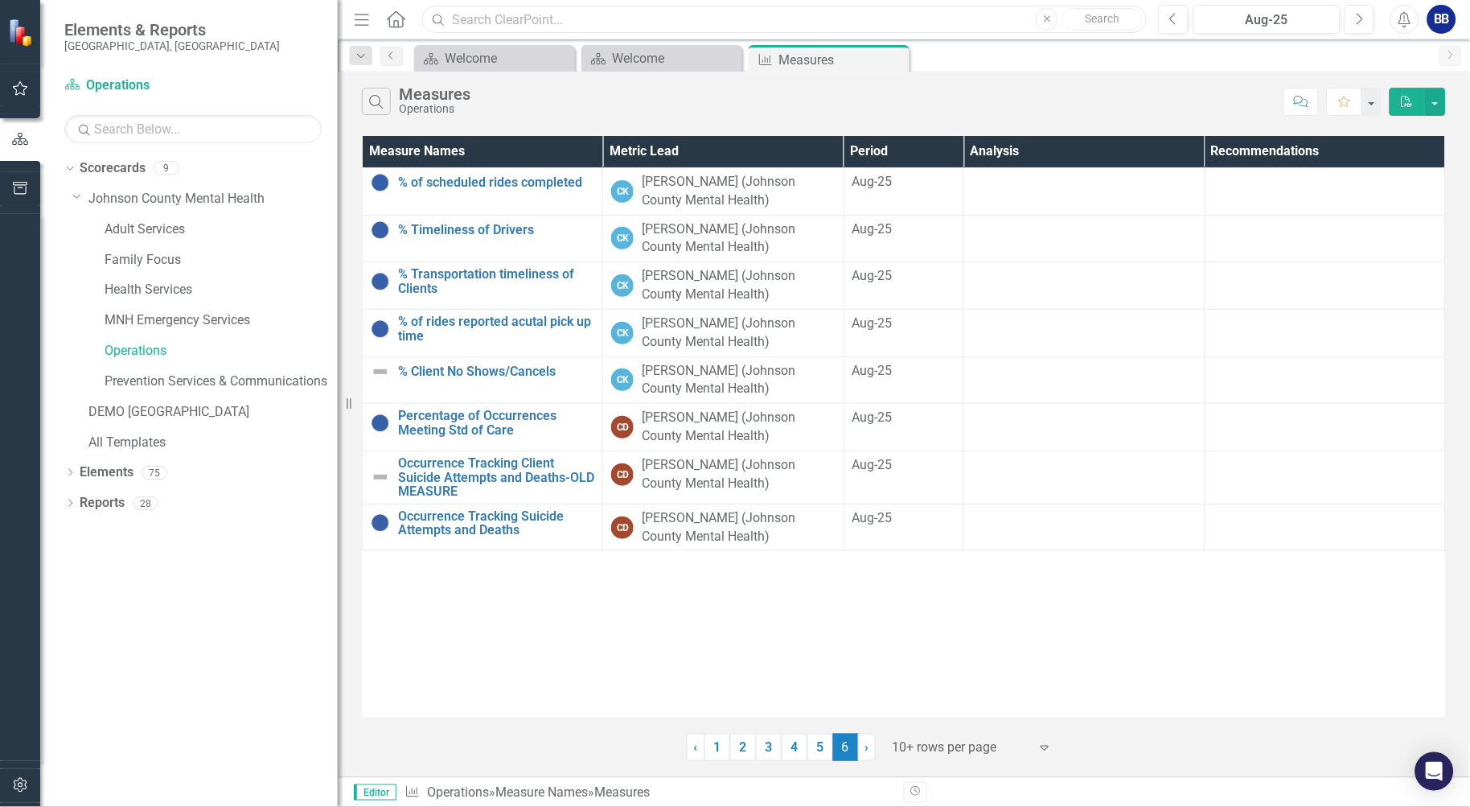
click at [478, 16] on input "text" at bounding box center [784, 20] width 725 height 28
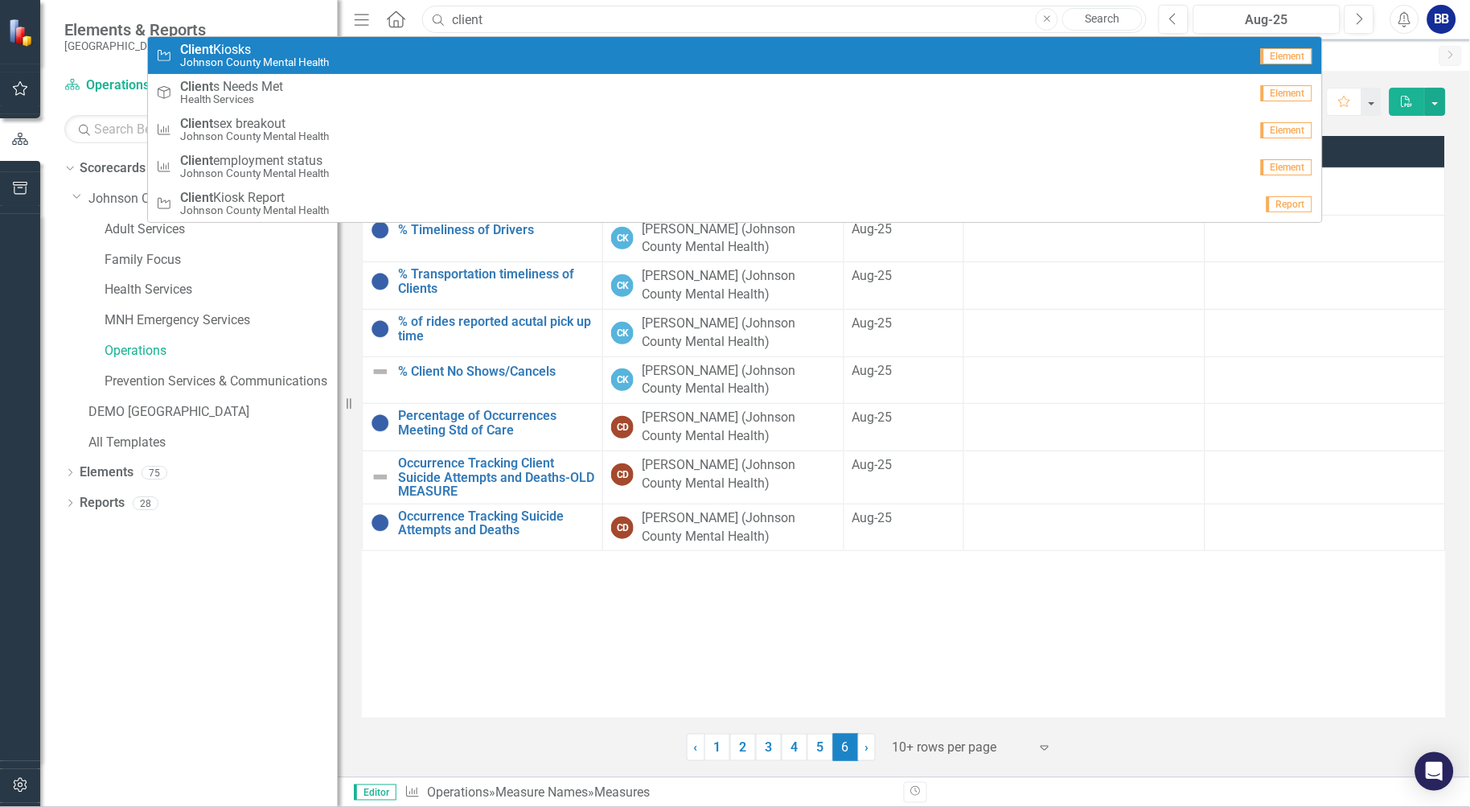
click at [505, 17] on input "client" at bounding box center [784, 20] width 725 height 28
type input "client served"
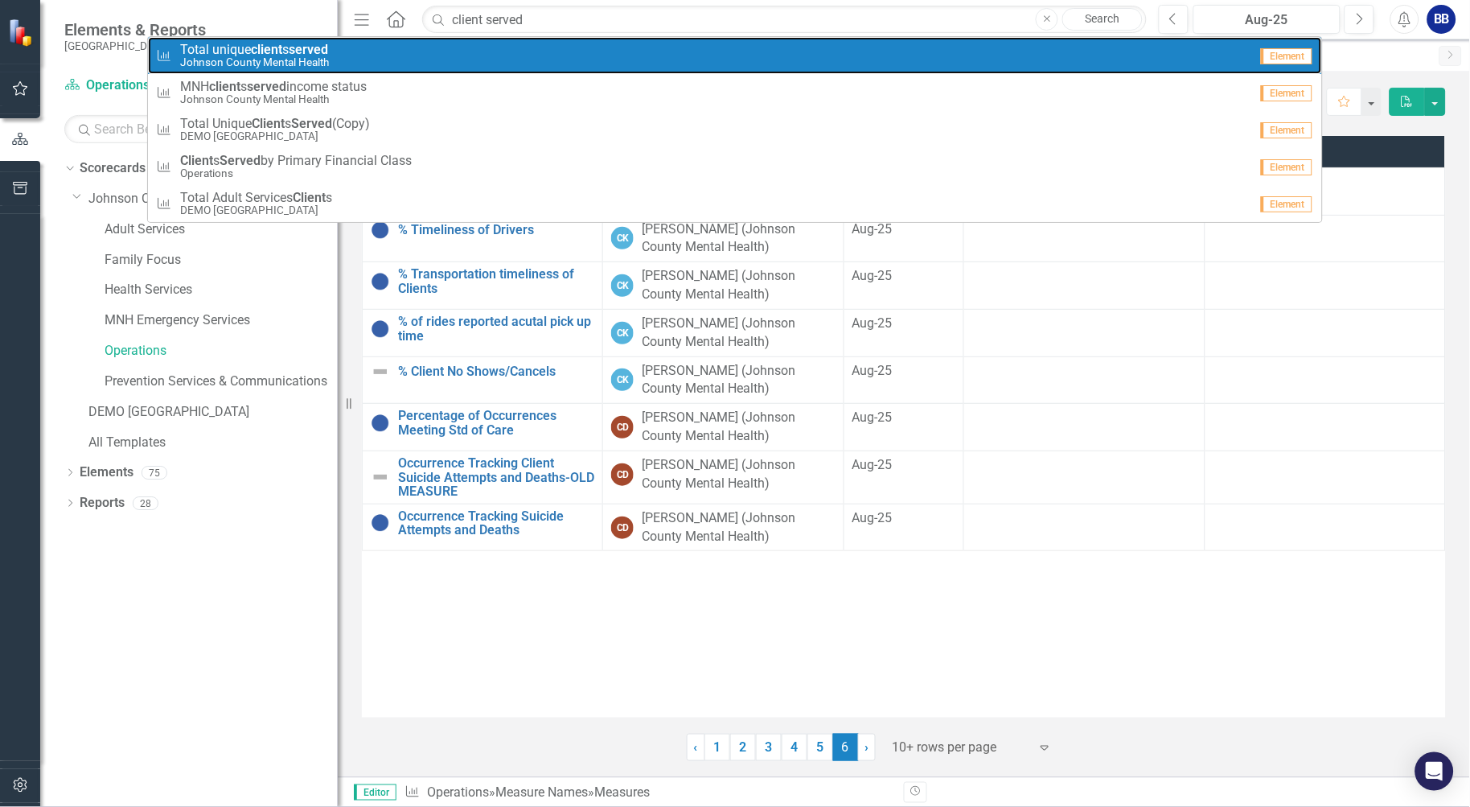
click at [310, 55] on strong "served" at bounding box center [308, 49] width 39 height 15
